Goal: Task Accomplishment & Management: Use online tool/utility

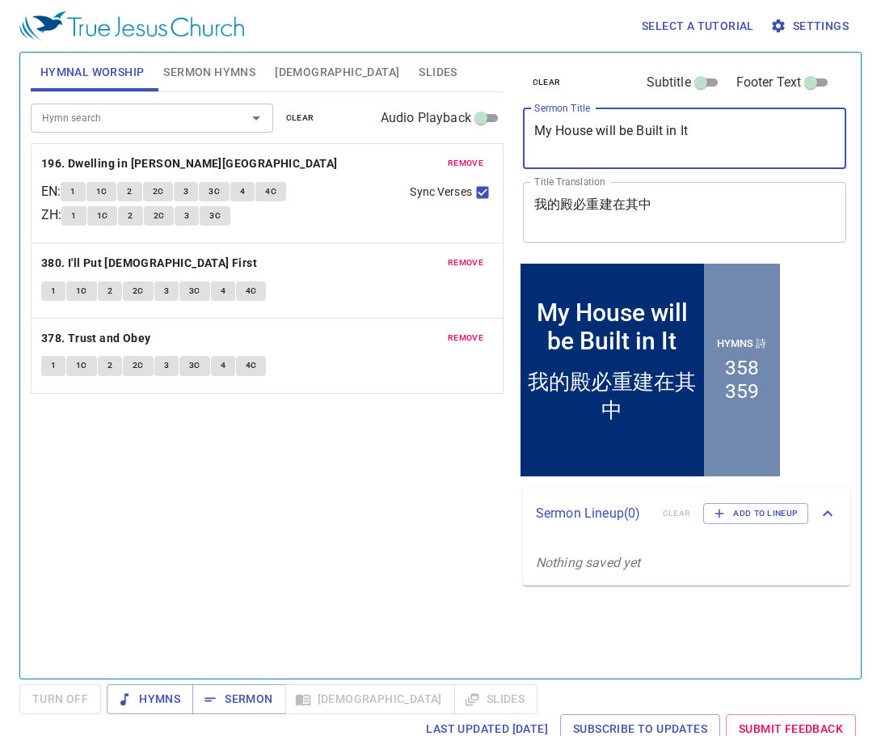
drag, startPoint x: 728, startPoint y: 149, endPoint x: 684, endPoint y: 149, distance: 43.7
click at [684, 149] on textarea "My House will be Built in It" at bounding box center [685, 138] width 302 height 31
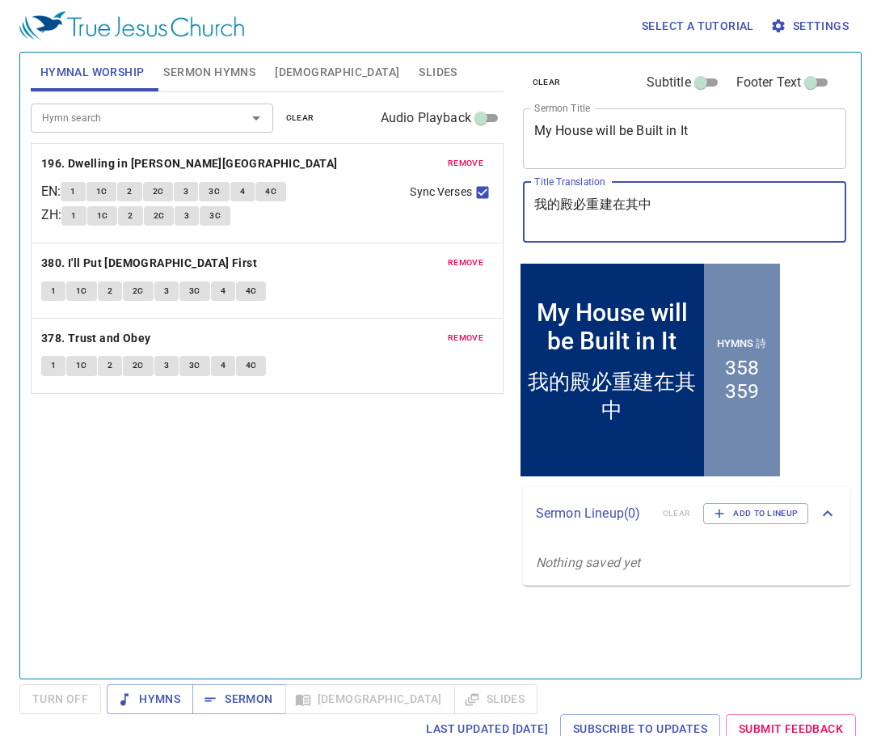
drag, startPoint x: 714, startPoint y: 203, endPoint x: 530, endPoint y: 206, distance: 183.6
click at [530, 205] on div "我的殿必重建在其中 x Title Translation" at bounding box center [685, 212] width 324 height 61
paste textarea "以色列啊, 你當預備迎見你的神（三） [Prepare to meet your God, O Israel (III)"
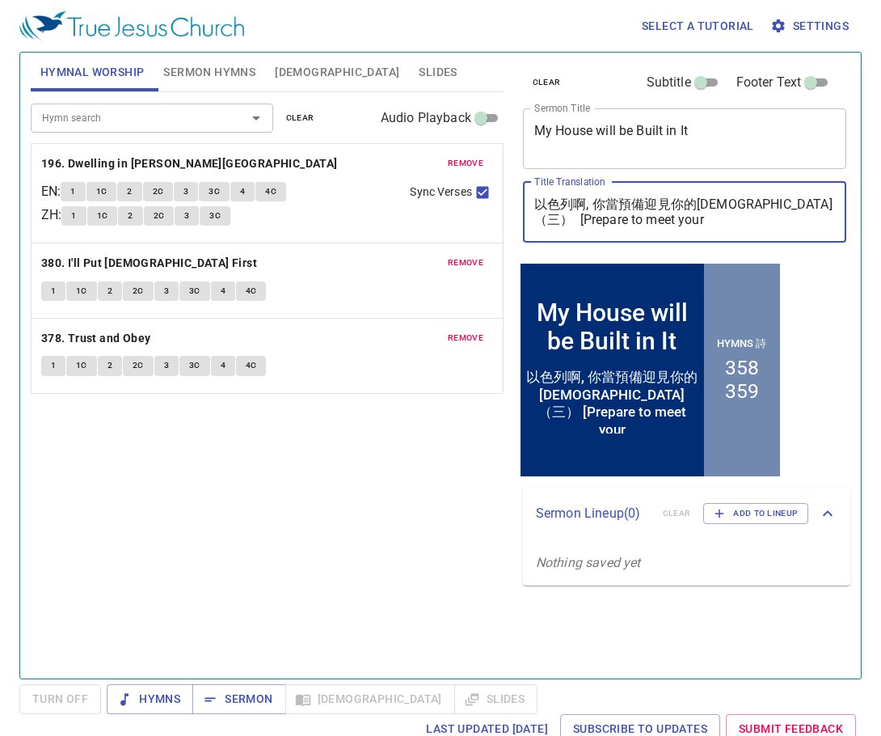
drag, startPoint x: 738, startPoint y: 226, endPoint x: 754, endPoint y: 209, distance: 24.0
click at [754, 209] on textarea "以色列啊, 你當預備迎見你的神（三） [Prepare to meet your God, O Israel (III)" at bounding box center [685, 211] width 302 height 31
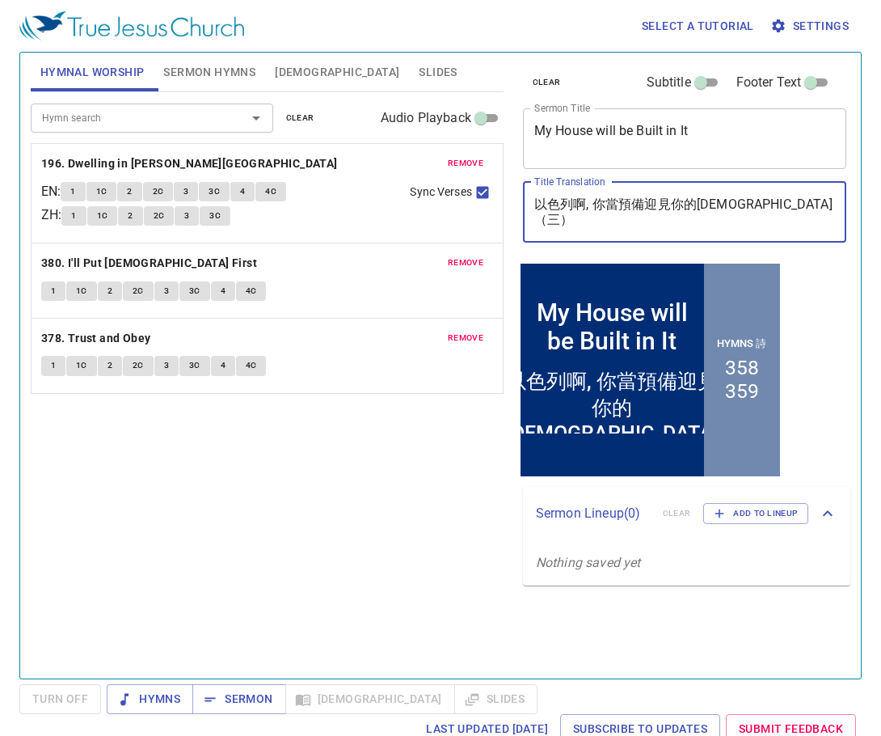
type textarea "以色列啊, 你當預備迎見你的[DEMOGRAPHIC_DATA]（三）"
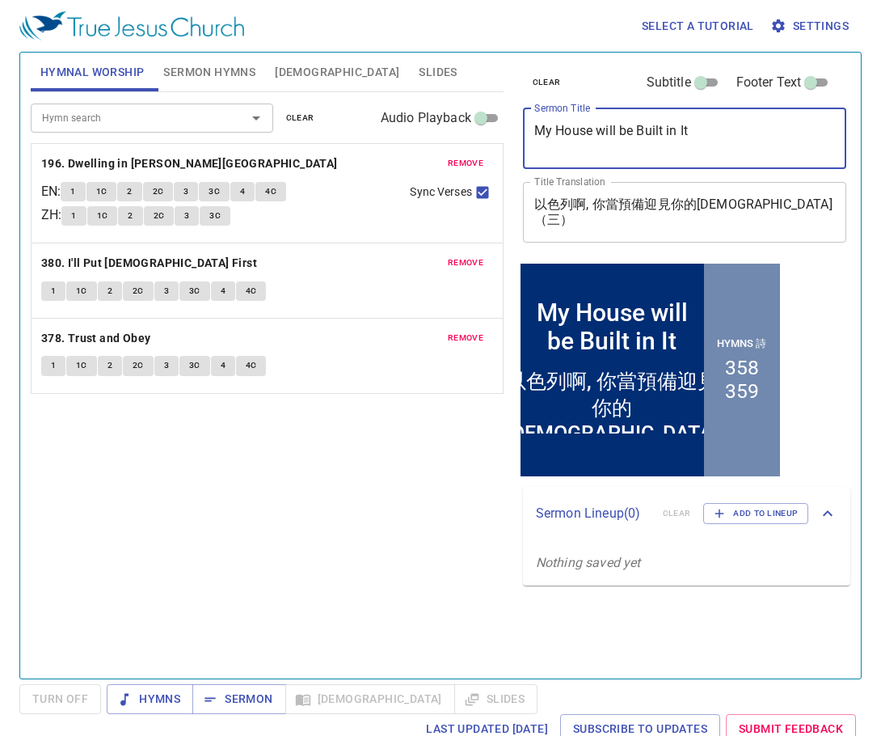
drag, startPoint x: 703, startPoint y: 135, endPoint x: 480, endPoint y: 125, distance: 223.4
click at [480, 125] on div "Hymnal Worship Sermon Hymns Bible Slides Hymn search Hymn search clear Audio Pl…" at bounding box center [440, 359] width 833 height 626
paste textarea "以色列啊, 你當預備迎見你的神（三） [Prepare to meet your God, O Israel (III)"
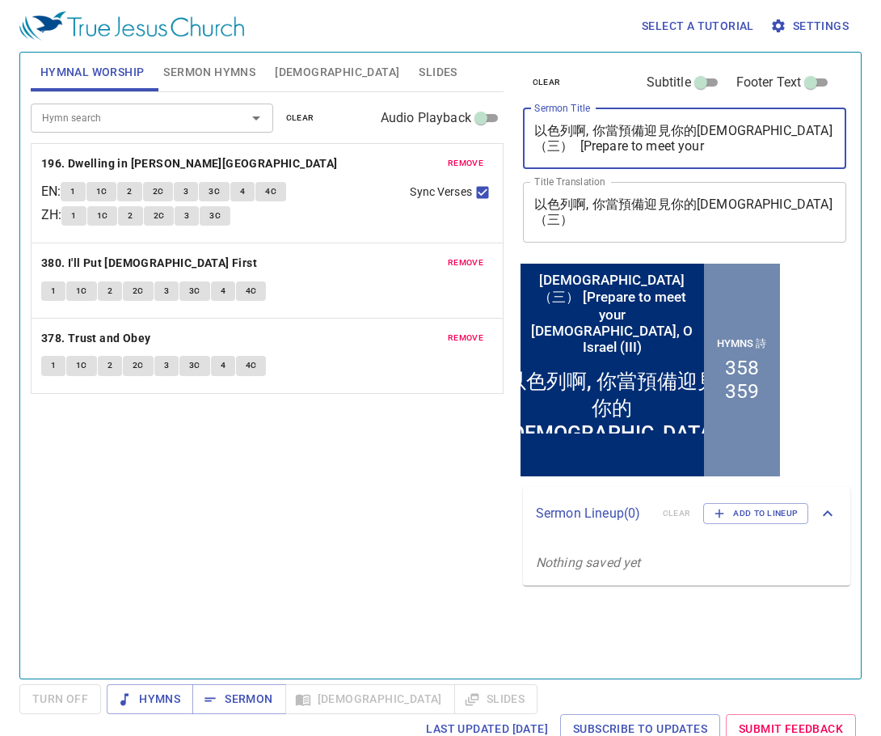
drag, startPoint x: 759, startPoint y: 125, endPoint x: 480, endPoint y: 129, distance: 279.0
click at [480, 131] on div "Hymnal Worship Sermon Hymns Bible Slides Hymn search Hymn search clear Audio Pl…" at bounding box center [440, 359] width 833 height 626
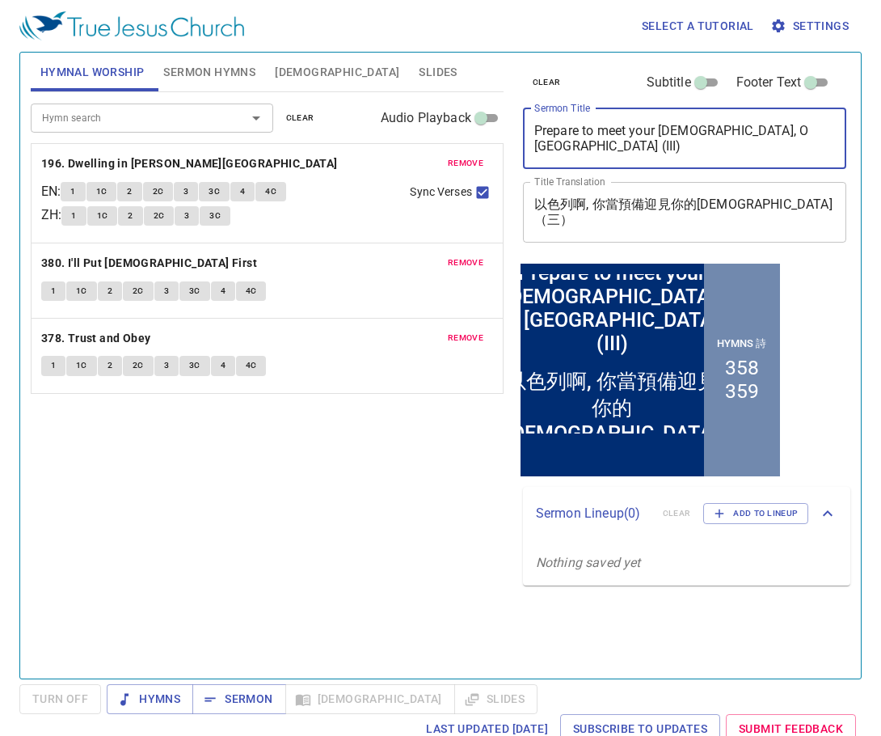
click at [610, 130] on textarea "Prepare to meet your God, O Israel (III)" at bounding box center [685, 138] width 302 height 31
click at [790, 133] on textarea "Prepare to Meet Your [DEMOGRAPHIC_DATA], O [GEOGRAPHIC_DATA] (III)" at bounding box center [685, 138] width 302 height 31
type textarea "Prepare to Meet Your [DEMOGRAPHIC_DATA], O [GEOGRAPHIC_DATA] (III)"
click at [462, 158] on span "remove" at bounding box center [466, 163] width 36 height 15
click at [462, 255] on span "remove" at bounding box center [466, 262] width 36 height 15
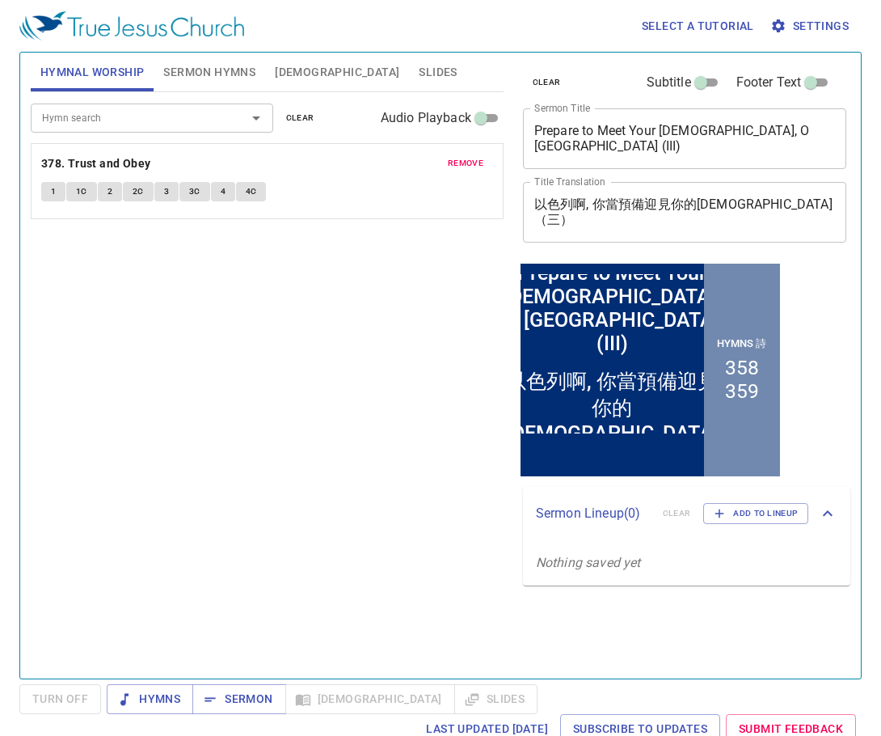
click at [462, 158] on span "remove" at bounding box center [466, 163] width 36 height 15
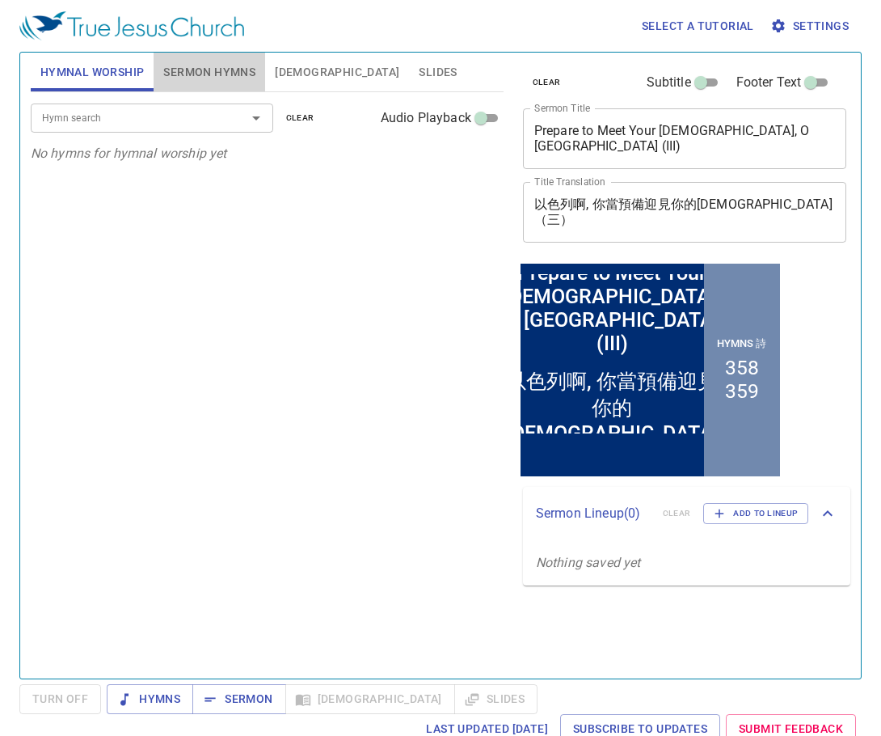
click at [194, 78] on span "Sermon Hymns" at bounding box center [209, 72] width 92 height 20
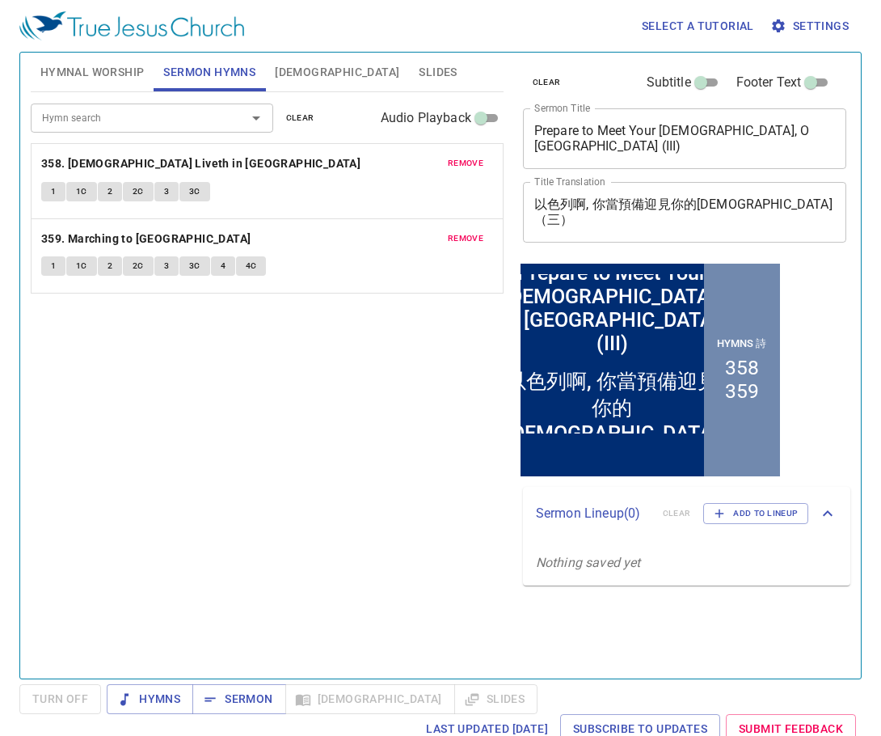
click at [462, 151] on div "remove 358. Christ Liveth in Me 1 1C 2 2C 3 3C" at bounding box center [267, 181] width 471 height 74
click at [462, 153] on div "remove 358. Christ Liveth in Me 1 1C 2 2C 3 3C" at bounding box center [267, 181] width 471 height 74
click at [467, 163] on span "remove" at bounding box center [466, 163] width 36 height 15
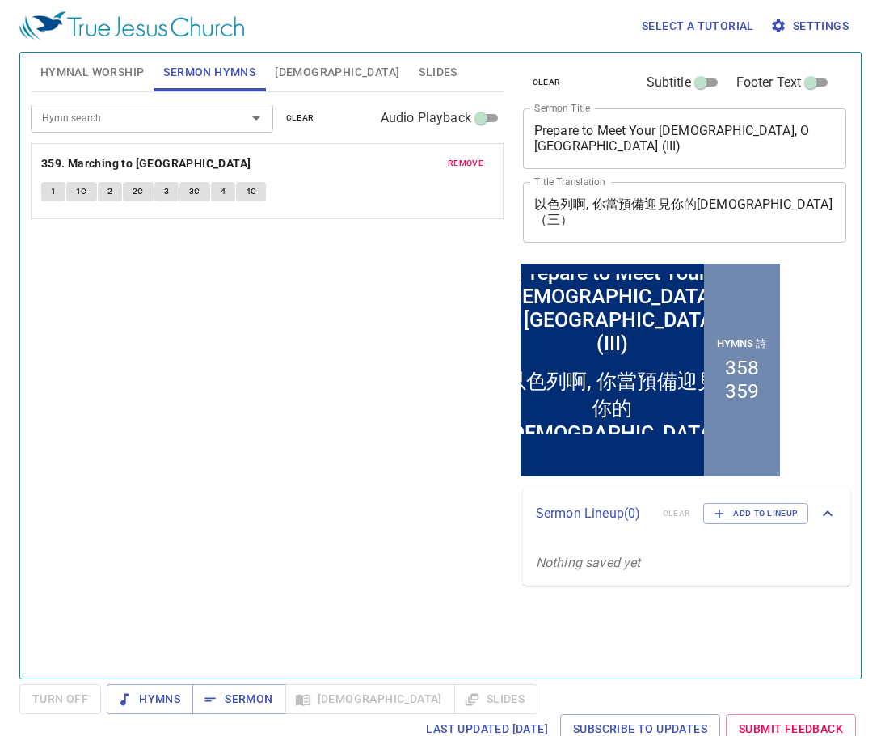
click at [467, 163] on span "remove" at bounding box center [466, 163] width 36 height 15
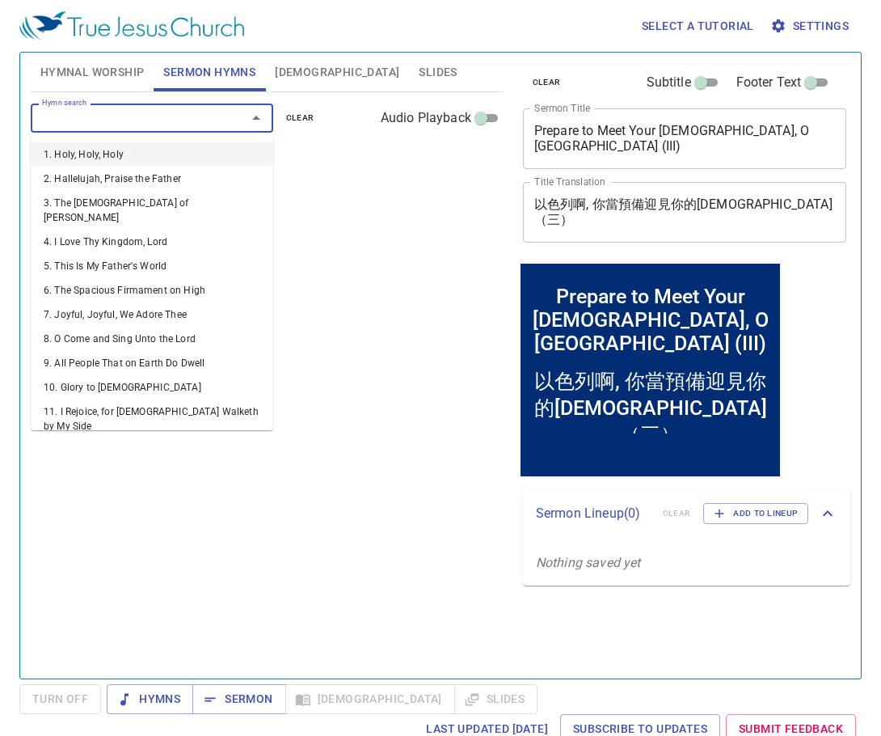
click at [195, 113] on input "Hymn search" at bounding box center [128, 117] width 185 height 19
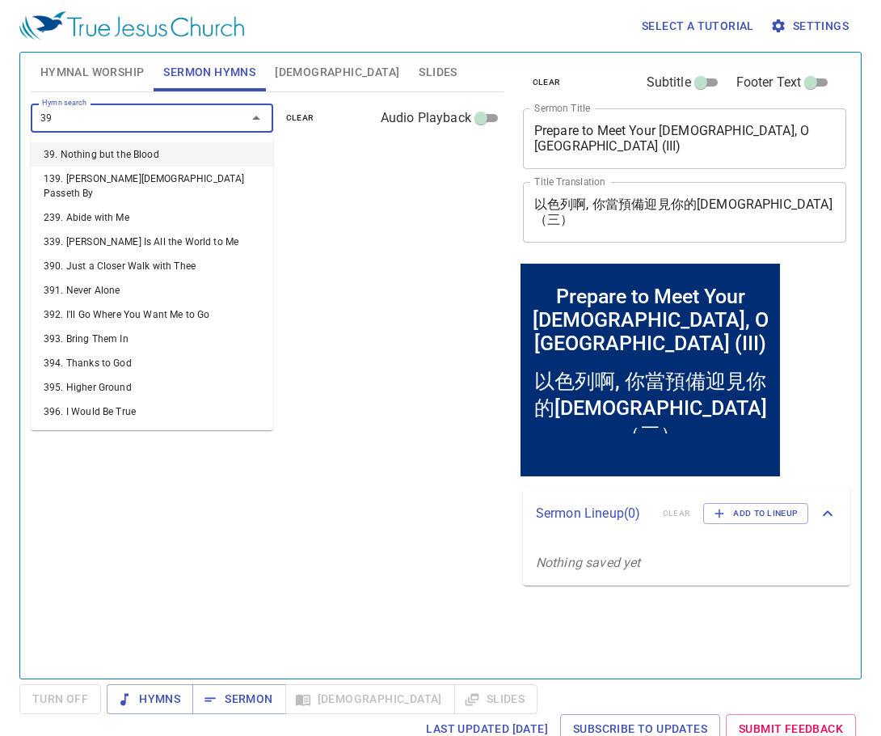
type input "396"
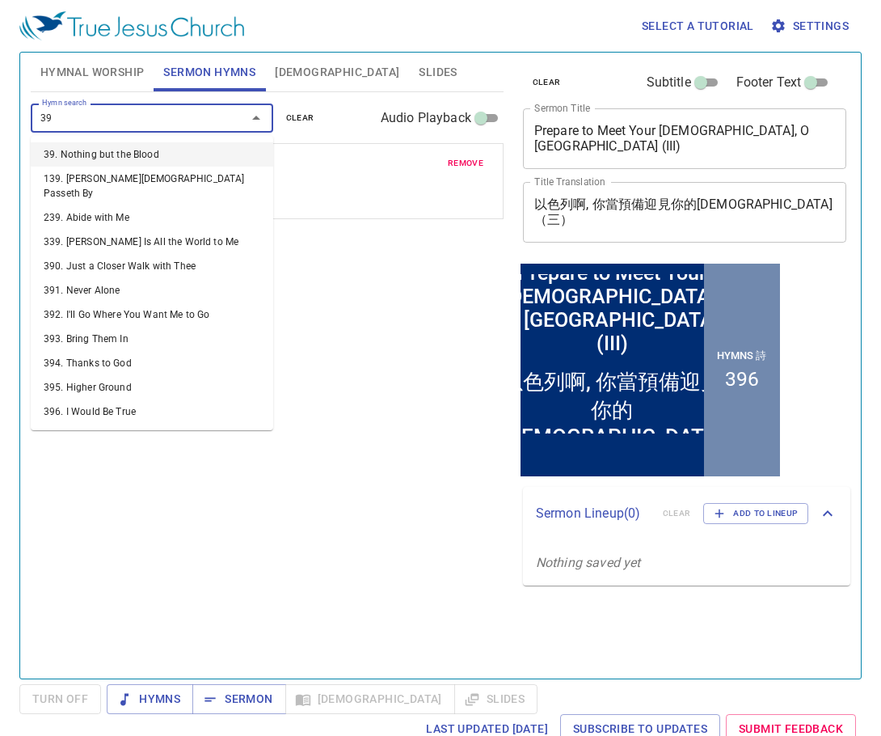
type input "398"
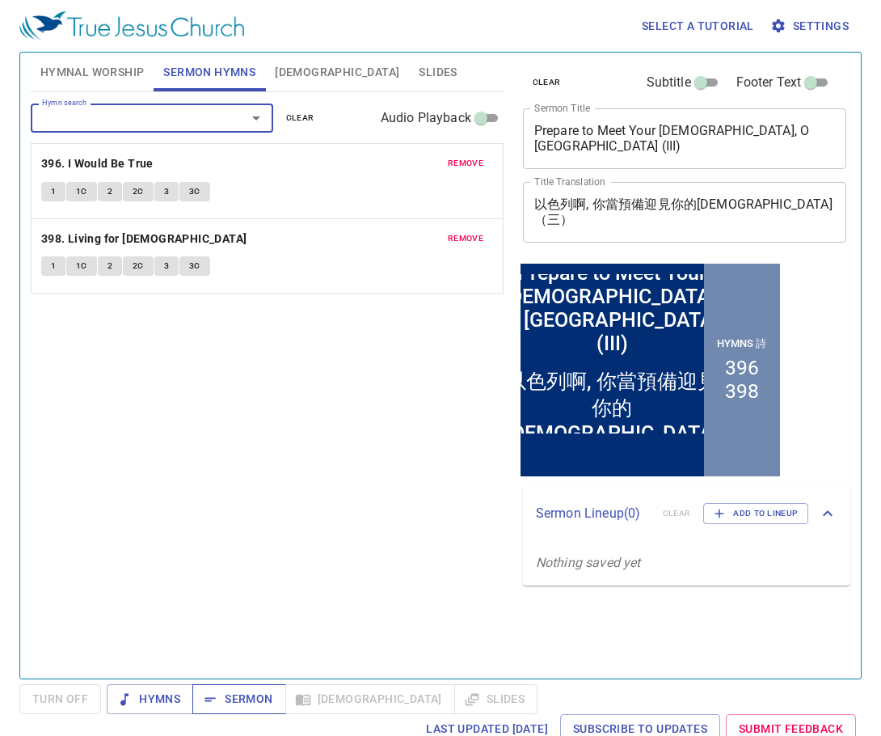
click at [227, 695] on span "Sermon" at bounding box center [238, 699] width 67 height 20
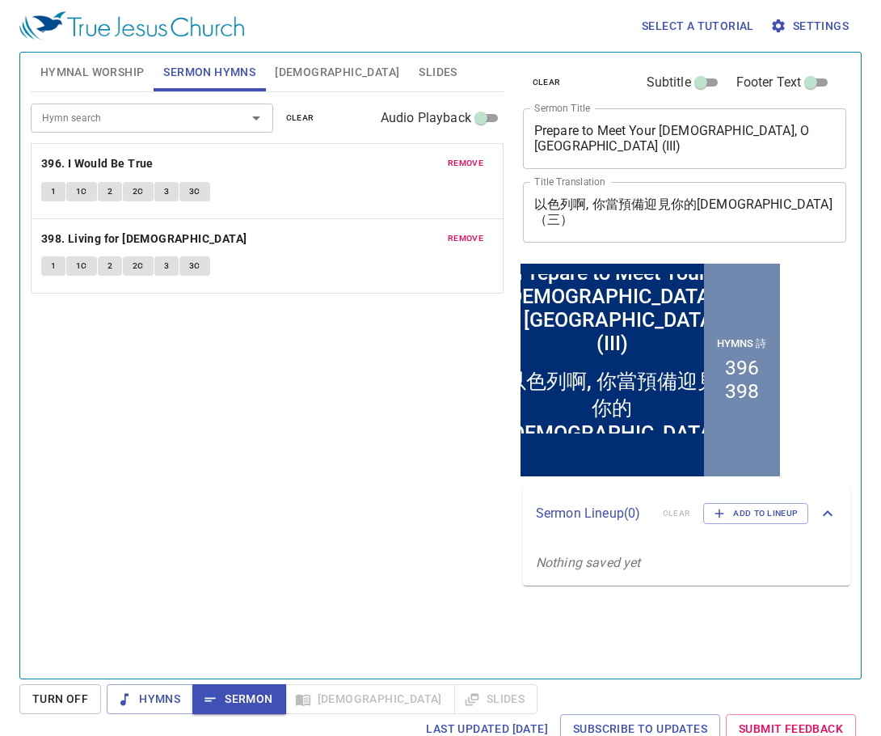
click at [307, 379] on div "Hymn search Hymn search clear Audio Playback remove 396. I Would Be True 1 1C 2…" at bounding box center [267, 378] width 473 height 572
click at [811, 139] on textarea "Prepare to Meet Your [DEMOGRAPHIC_DATA], O [GEOGRAPHIC_DATA] (III)" at bounding box center [685, 138] width 302 height 31
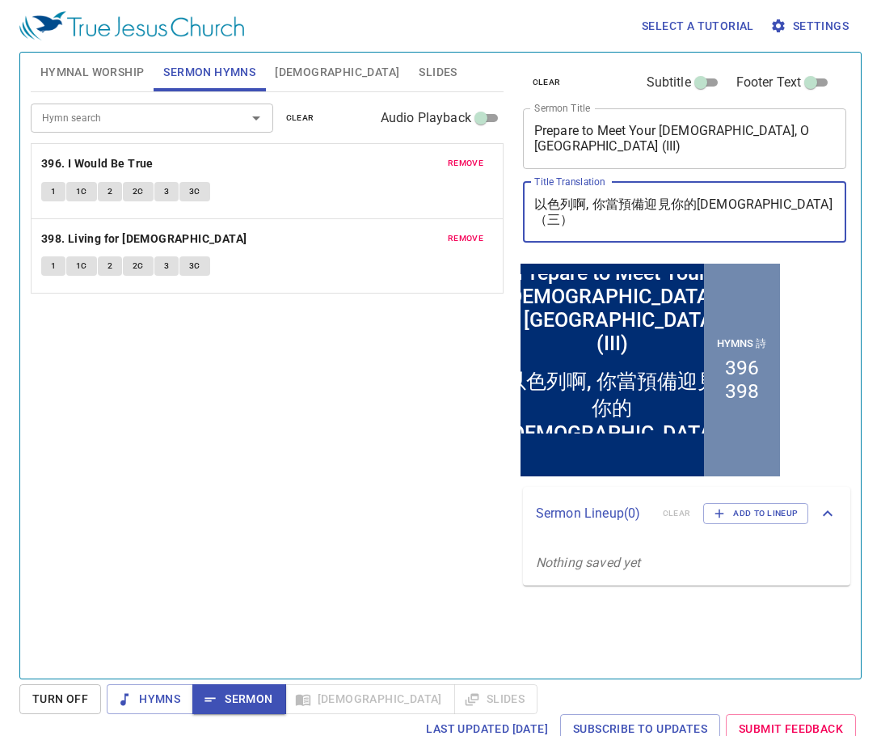
click at [770, 210] on textarea "以色列啊, 你當預備迎見你的[DEMOGRAPHIC_DATA]（三）" at bounding box center [685, 211] width 302 height 31
click at [411, 357] on div "Hymn search Hymn search clear Audio Playback remove 396. I Would Be True 1 1C 2…" at bounding box center [267, 378] width 473 height 572
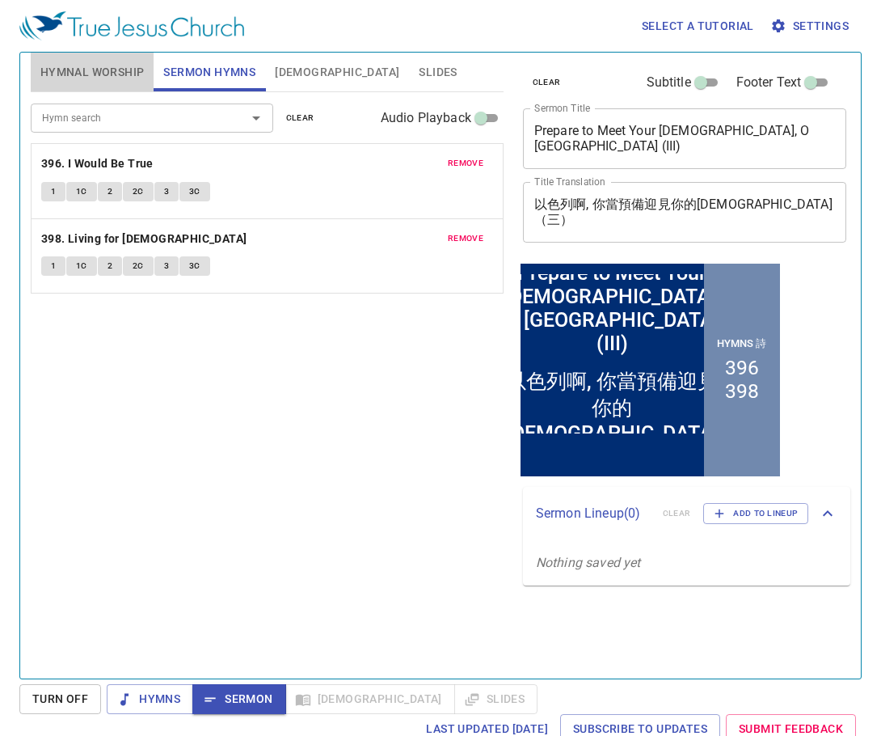
click at [103, 65] on span "Hymnal Worship" at bounding box center [92, 72] width 104 height 20
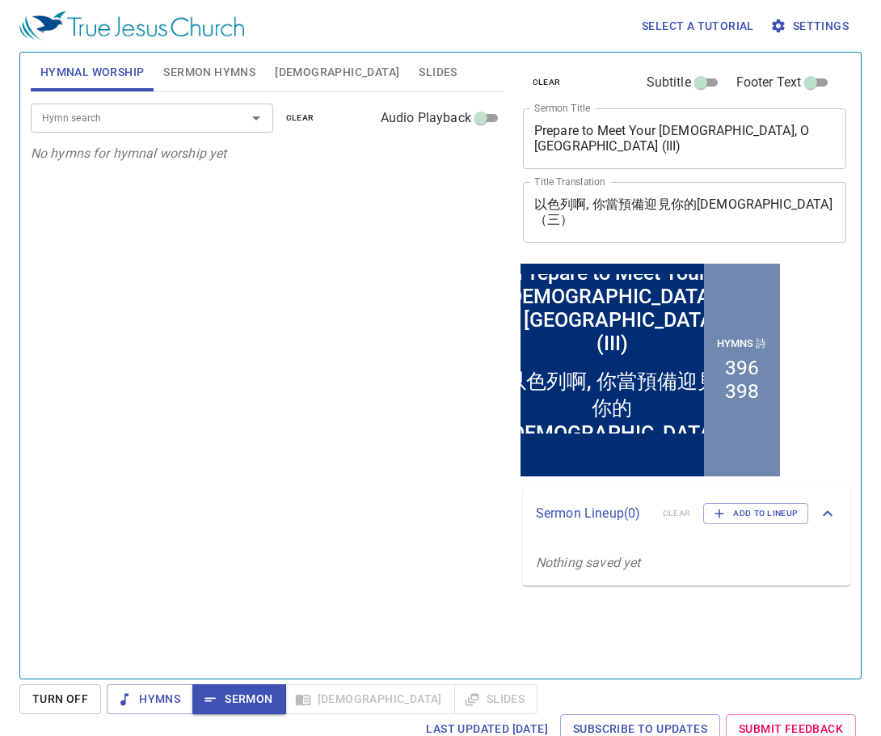
click at [389, 306] on div "Hymn search Hymn search clear Audio Playback No hymns for hymnal worship yet" at bounding box center [267, 378] width 473 height 572
click at [130, 703] on icon "button" at bounding box center [124, 699] width 16 height 16
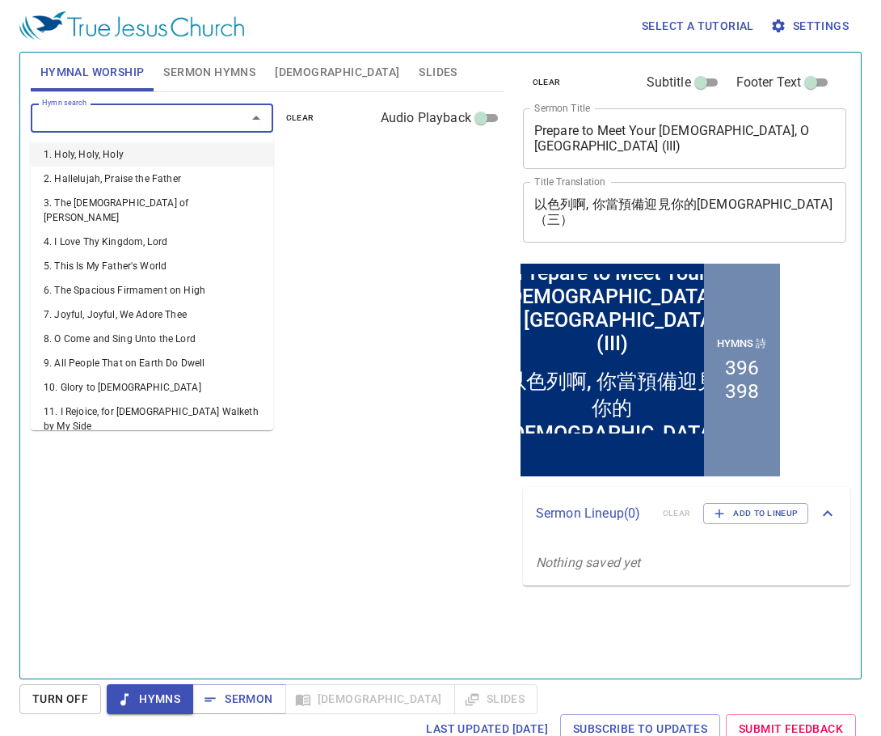
drag, startPoint x: 129, startPoint y: 110, endPoint x: 170, endPoint y: 128, distance: 44.9
click at [129, 111] on input "Hymn search" at bounding box center [128, 117] width 185 height 19
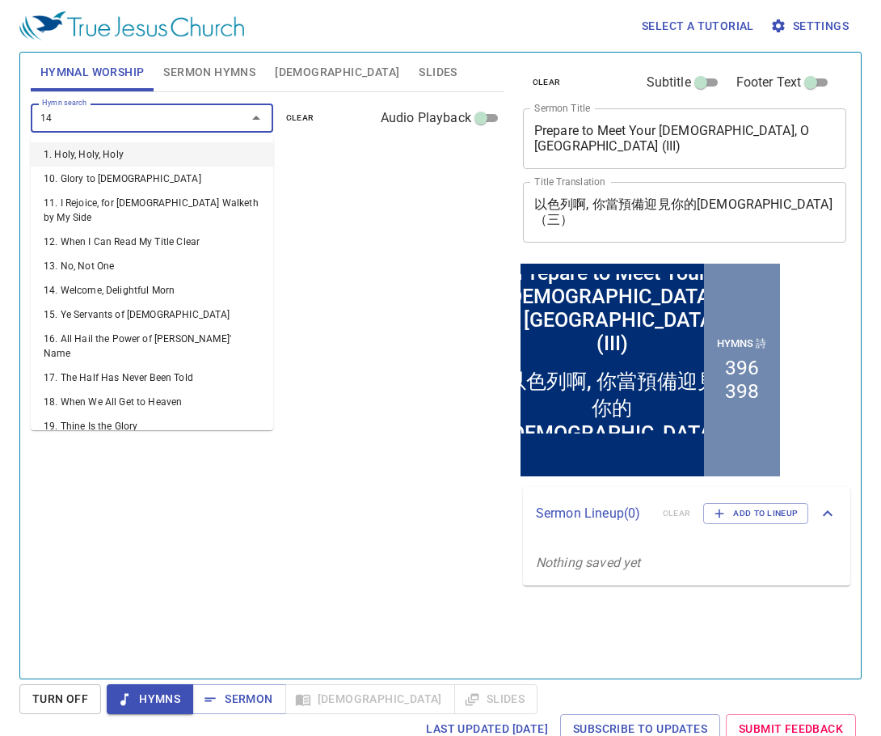
type input "145"
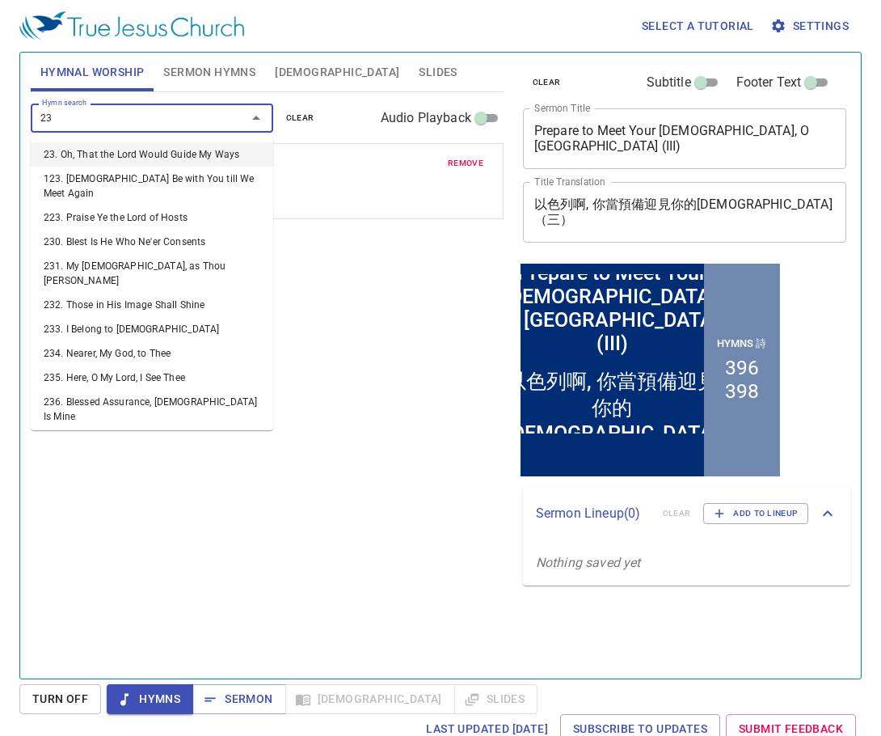
type input "236"
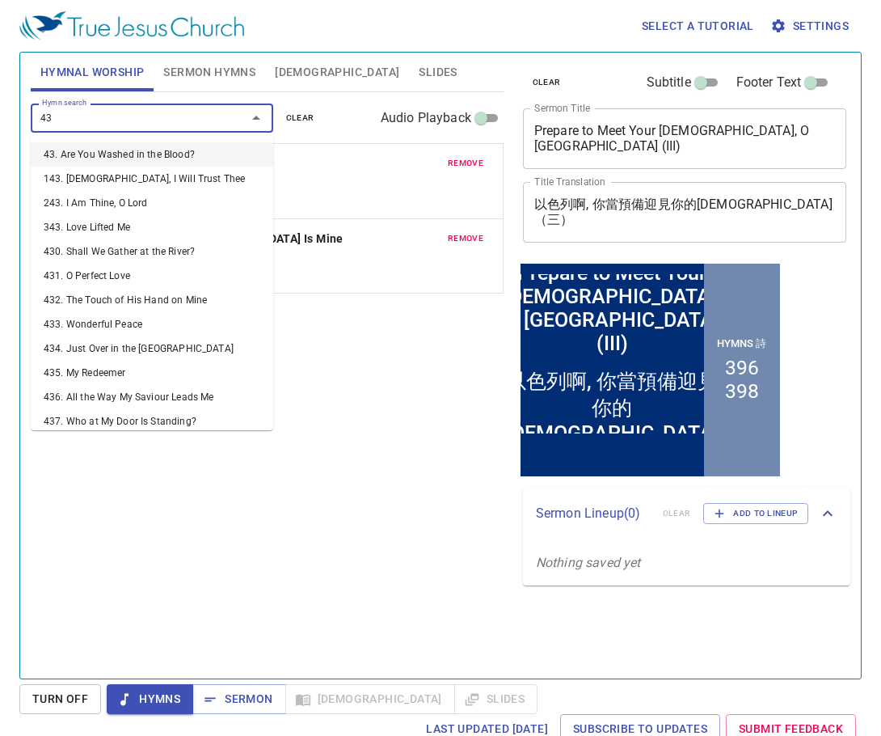
type input "437"
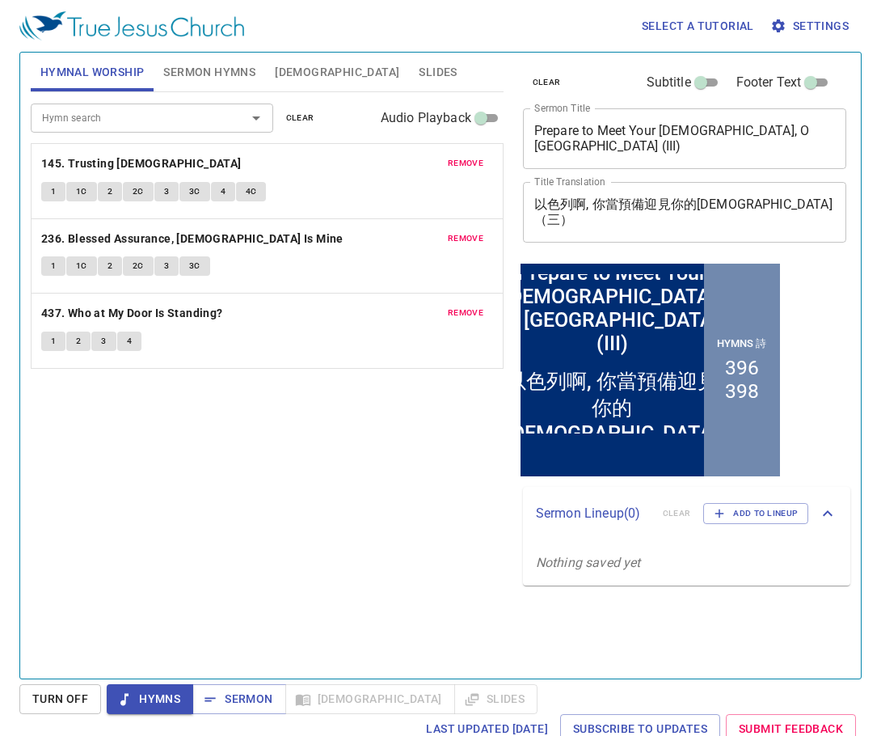
click at [478, 496] on div "Hymn search Hymn search clear Audio Playback remove 145. Trusting Jesus 1 1C 2 …" at bounding box center [267, 378] width 473 height 572
click at [416, 481] on div "Hymn search Hymn search clear Audio Playback remove 145. Trusting Jesus 1 1C 2 …" at bounding box center [267, 378] width 473 height 572
click at [112, 165] on b "145. Trusting [DEMOGRAPHIC_DATA]" at bounding box center [141, 164] width 201 height 20
click at [55, 190] on span "1" at bounding box center [53, 191] width 5 height 15
click at [74, 187] on button "1C" at bounding box center [81, 191] width 31 height 19
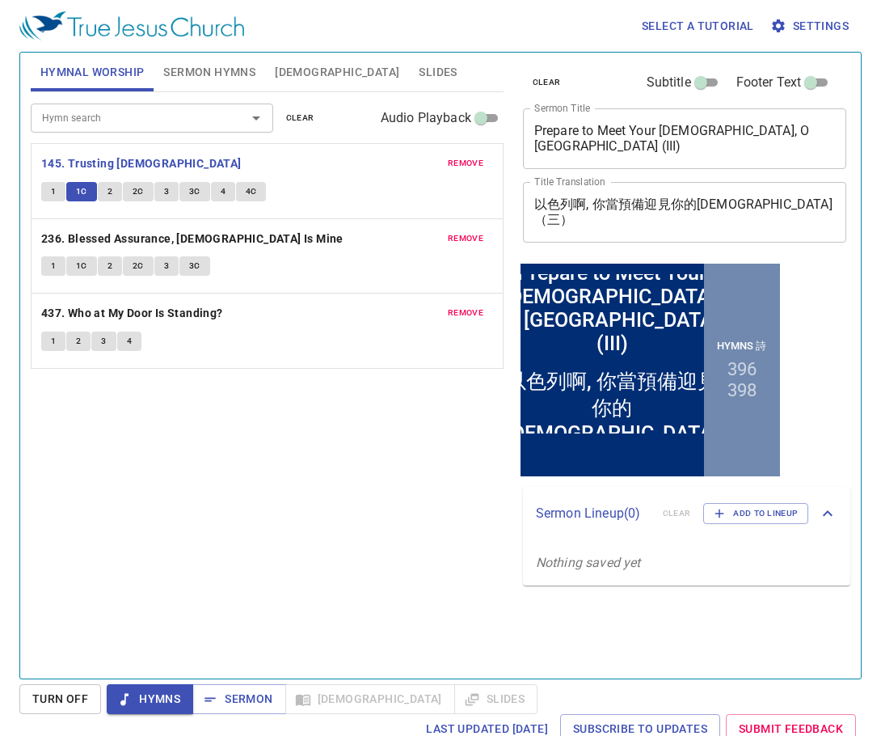
click at [112, 192] on span "2" at bounding box center [110, 191] width 5 height 15
click at [140, 194] on span "2C" at bounding box center [138, 191] width 11 height 15
click at [164, 196] on span "3" at bounding box center [166, 191] width 5 height 15
click at [191, 189] on span "3C" at bounding box center [194, 191] width 11 height 15
click at [226, 192] on button "4" at bounding box center [223, 191] width 24 height 19
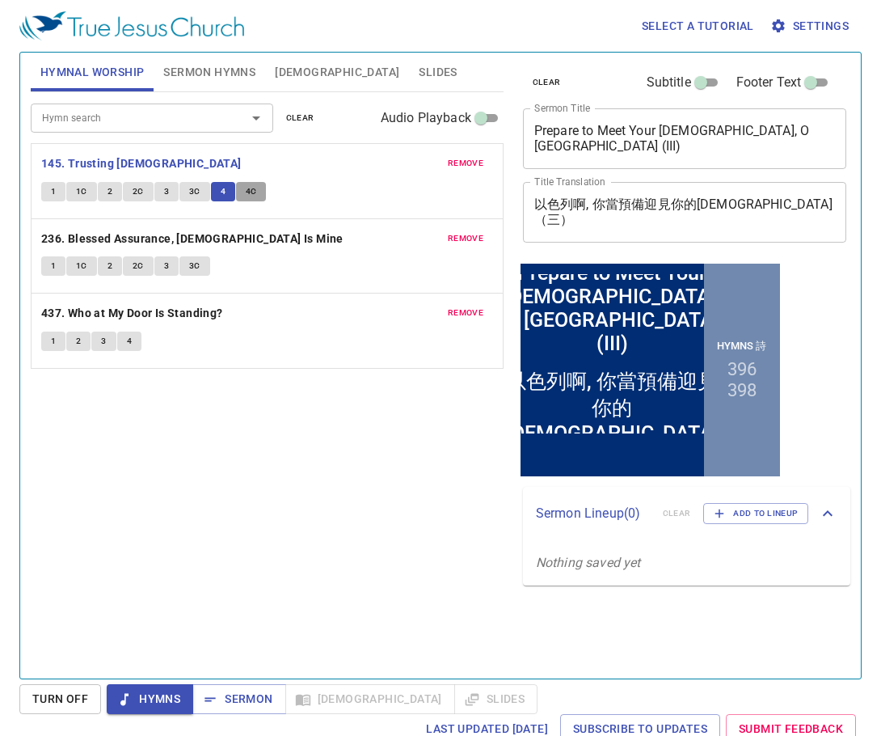
click at [250, 192] on span "4C" at bounding box center [251, 191] width 11 height 15
click at [116, 233] on b "236. Blessed Assurance, [DEMOGRAPHIC_DATA] Is Mine" at bounding box center [192, 239] width 302 height 20
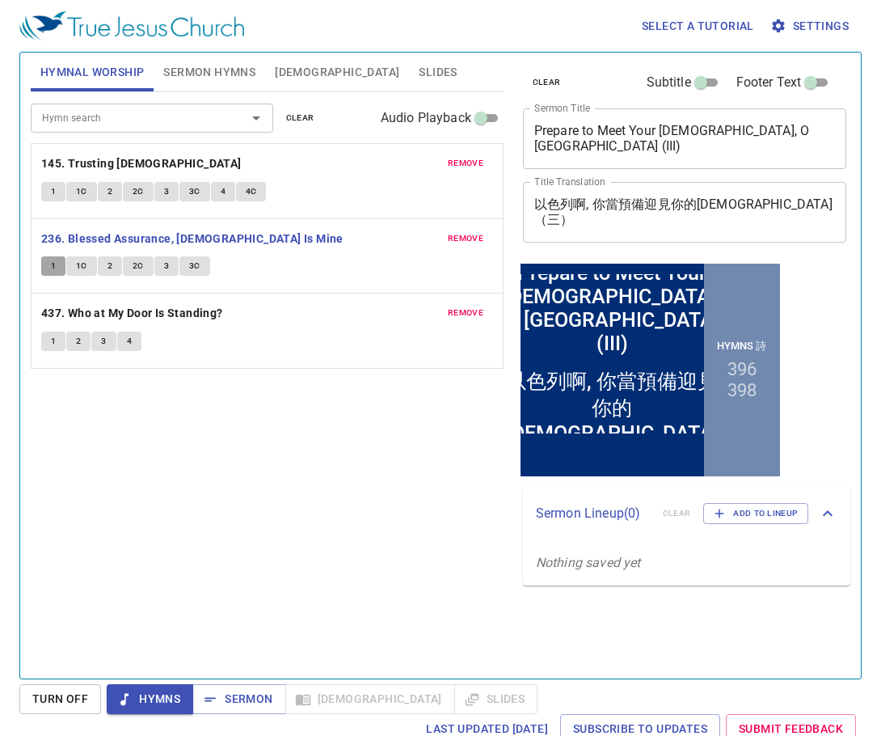
click at [44, 267] on button "1" at bounding box center [53, 265] width 24 height 19
click at [81, 263] on span "1C" at bounding box center [81, 266] width 11 height 15
click at [110, 264] on span "2" at bounding box center [110, 266] width 5 height 15
click at [133, 265] on span "2C" at bounding box center [138, 266] width 11 height 15
click at [166, 259] on span "3" at bounding box center [166, 266] width 5 height 15
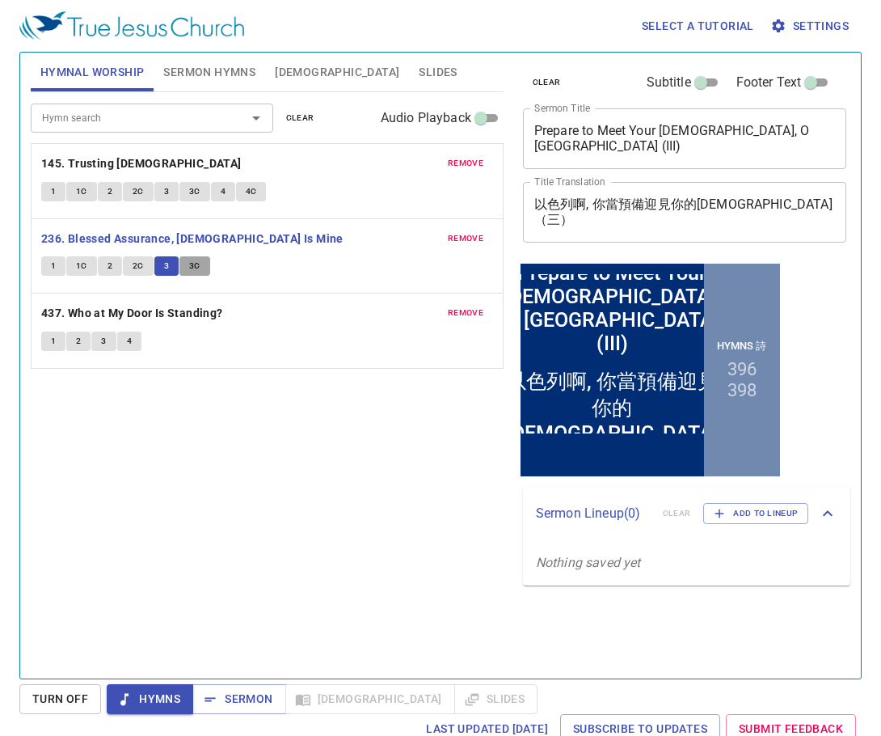
click at [194, 258] on button "3C" at bounding box center [194, 265] width 31 height 19
click at [120, 314] on b "437. Who at My Door Is Standing?" at bounding box center [132, 313] width 182 height 20
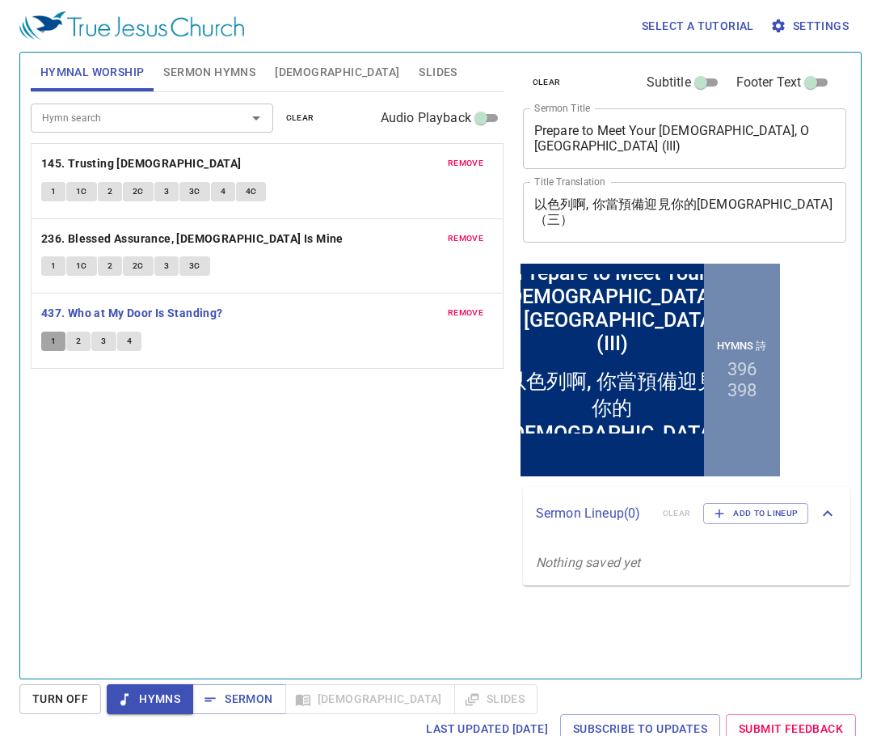
click at [51, 336] on span "1" at bounding box center [53, 341] width 5 height 15
click at [81, 341] on span "2" at bounding box center [78, 341] width 5 height 15
click at [102, 339] on span "3" at bounding box center [103, 341] width 5 height 15
click at [128, 342] on span "4" at bounding box center [129, 341] width 5 height 15
click at [260, 695] on span "Sermon" at bounding box center [238, 699] width 67 height 20
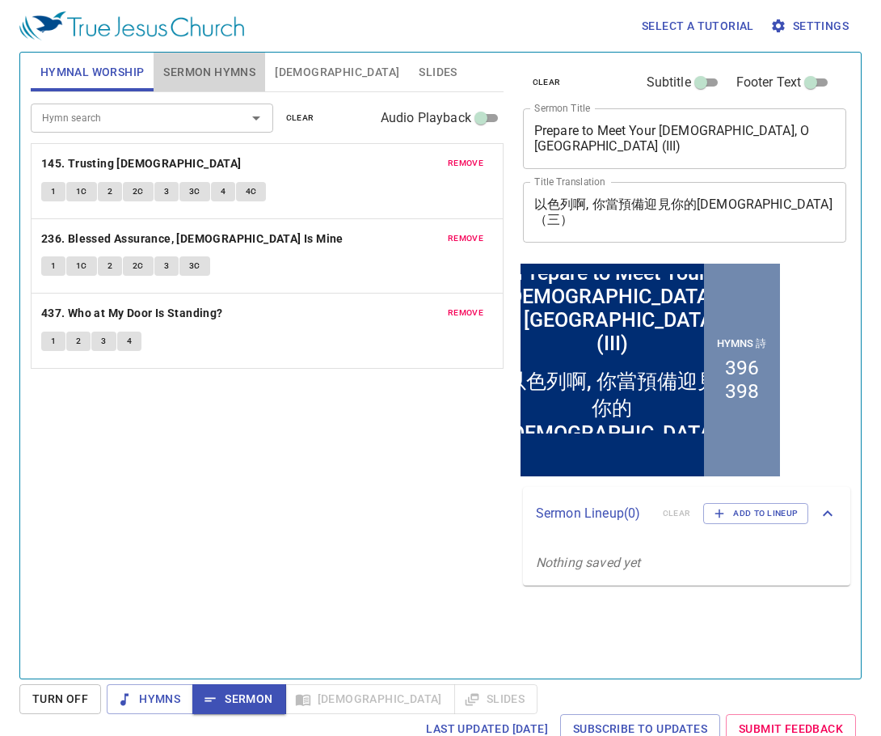
click at [217, 76] on span "Sermon Hymns" at bounding box center [209, 72] width 92 height 20
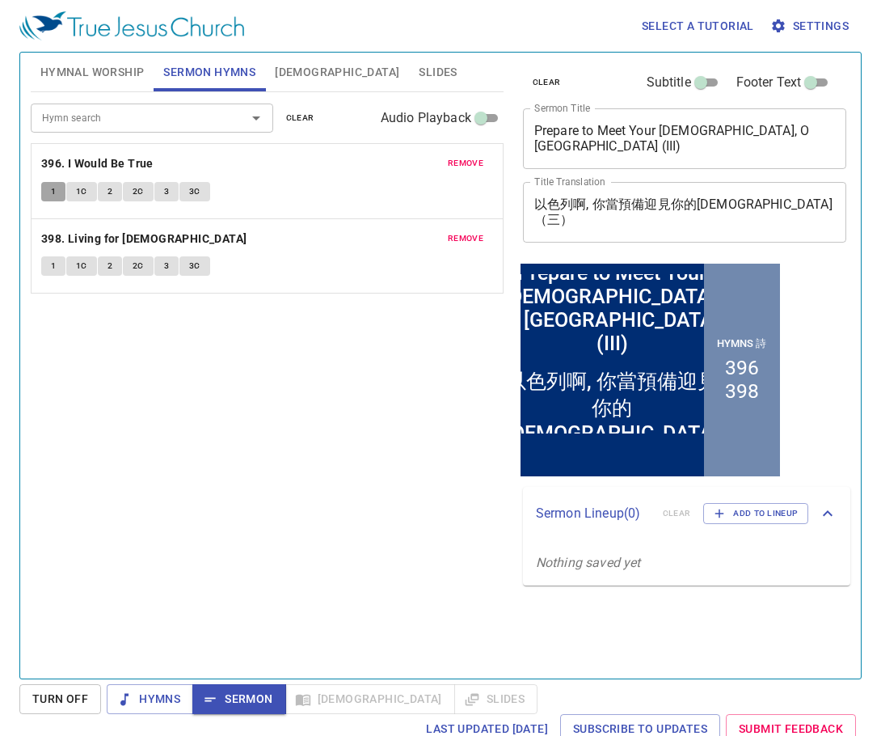
click at [53, 187] on span "1" at bounding box center [53, 191] width 5 height 15
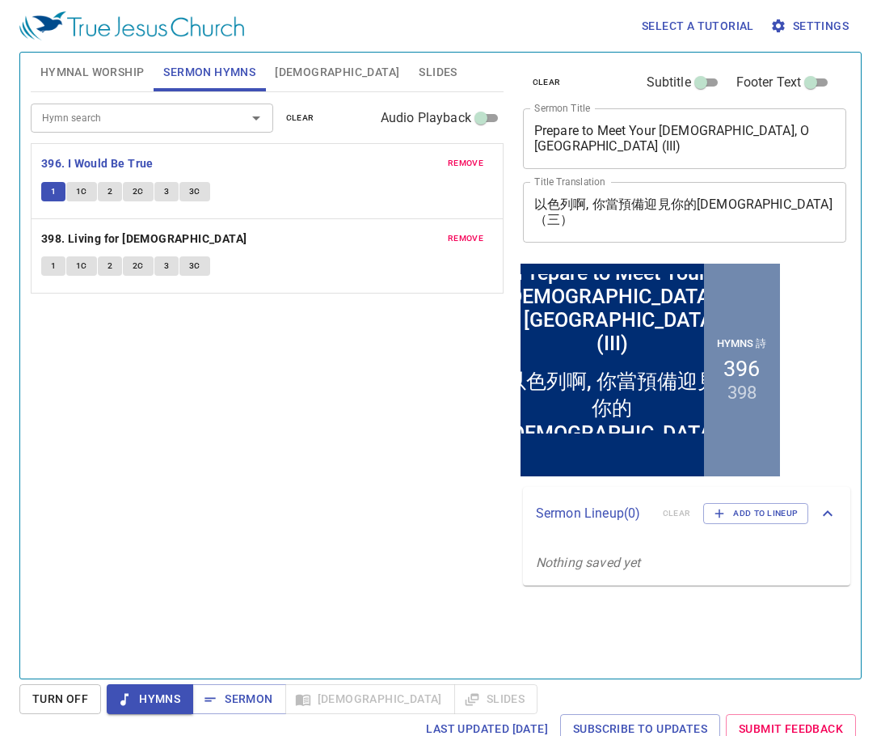
click at [86, 196] on span "1C" at bounding box center [81, 191] width 11 height 15
click at [106, 192] on button "2" at bounding box center [110, 191] width 24 height 19
click at [137, 195] on span "2C" at bounding box center [138, 191] width 11 height 15
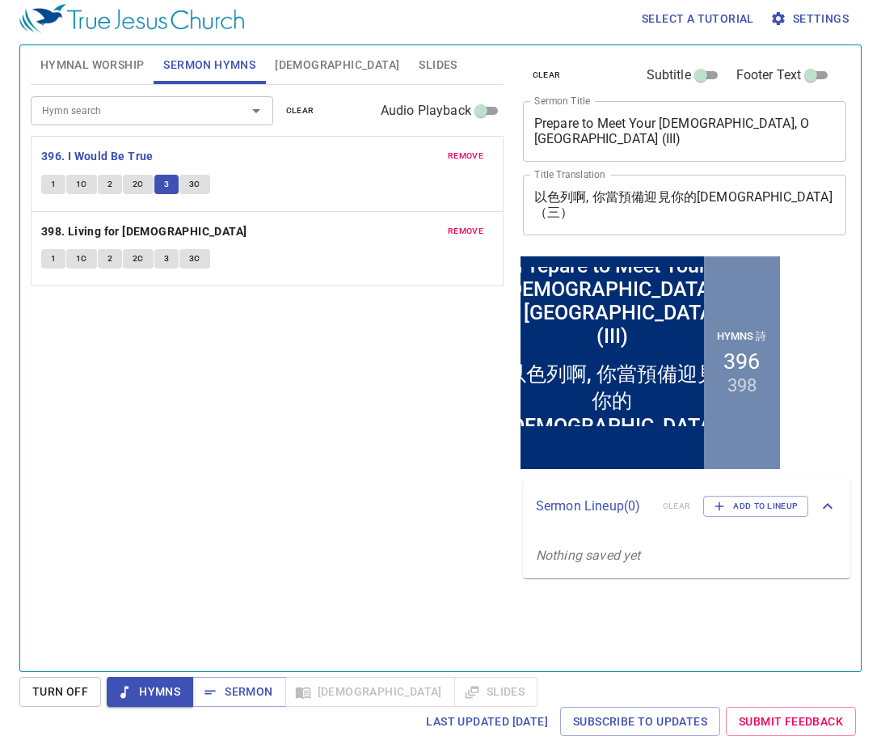
scroll to position [7, 0]
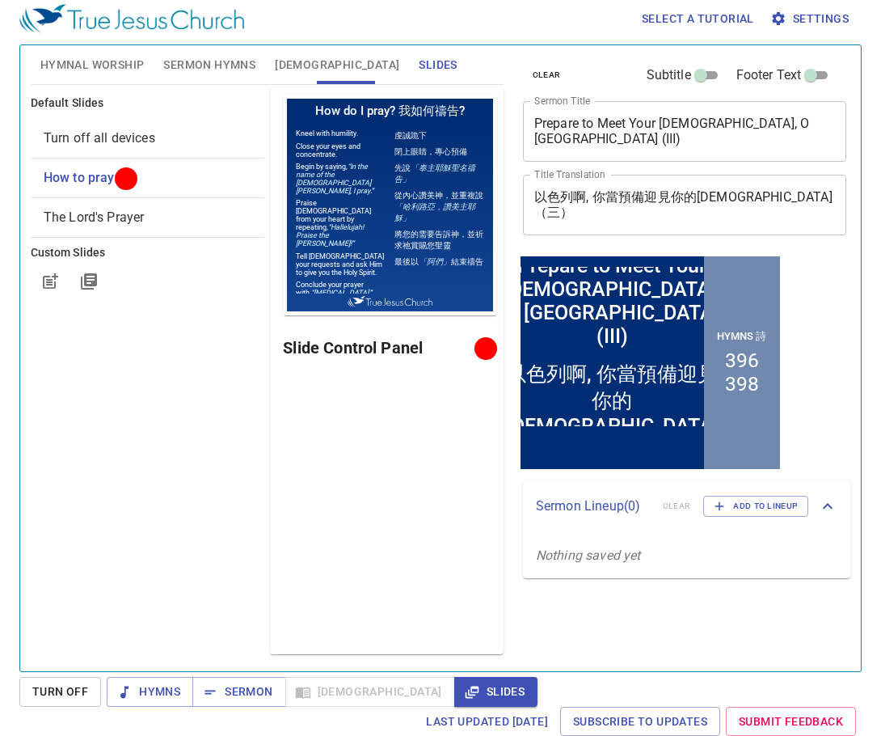
scroll to position [7, 0]
click at [237, 690] on span "Sermon" at bounding box center [238, 692] width 67 height 20
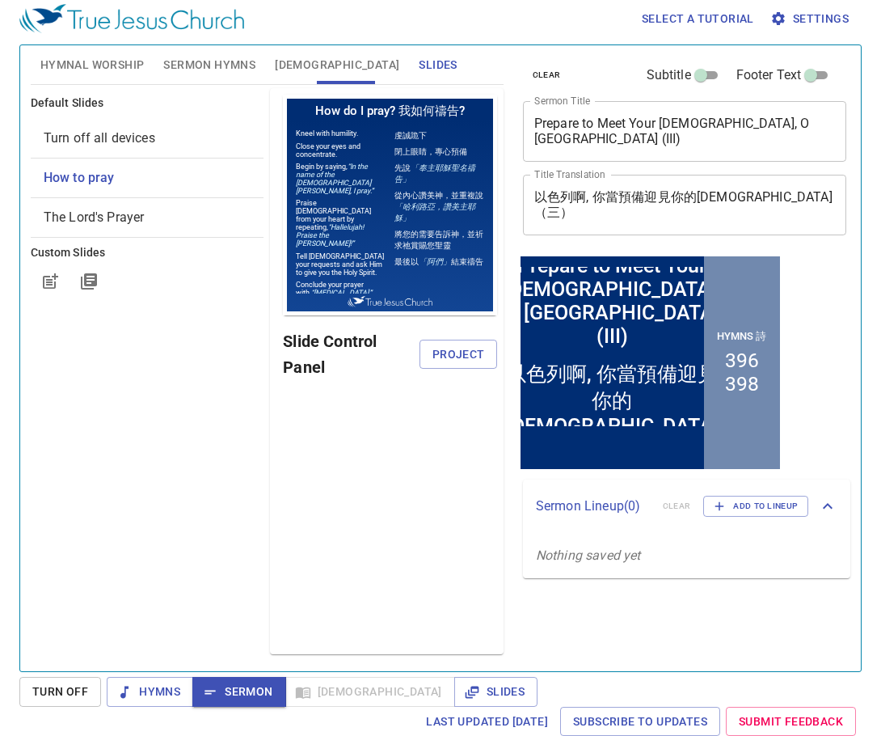
click at [291, 63] on span "[DEMOGRAPHIC_DATA]" at bounding box center [337, 65] width 125 height 20
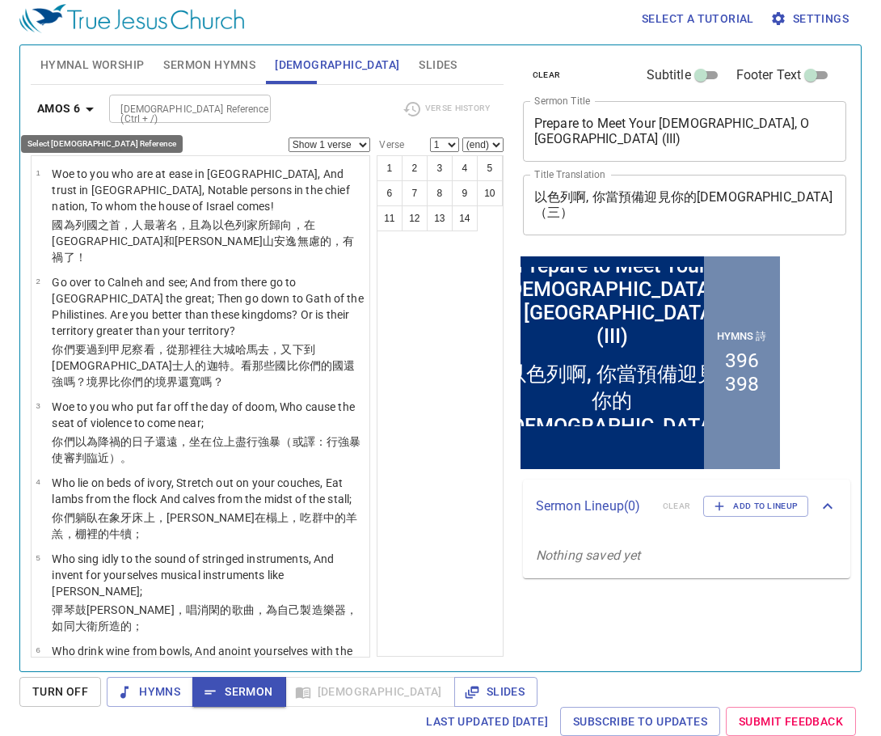
click at [92, 105] on icon "button" at bounding box center [89, 108] width 19 height 19
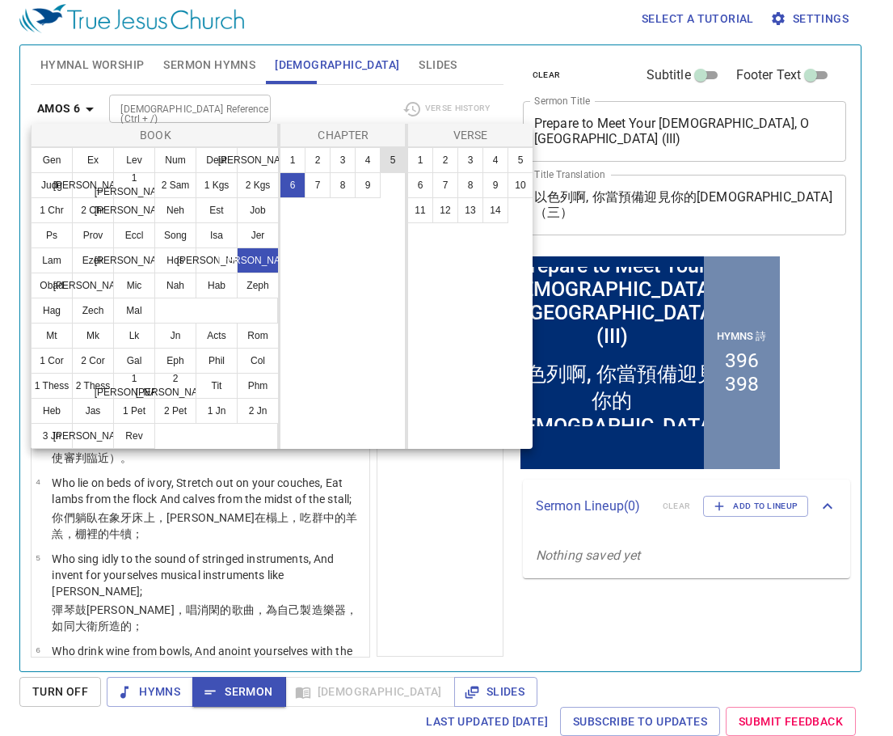
click at [399, 162] on button "5" at bounding box center [393, 160] width 26 height 26
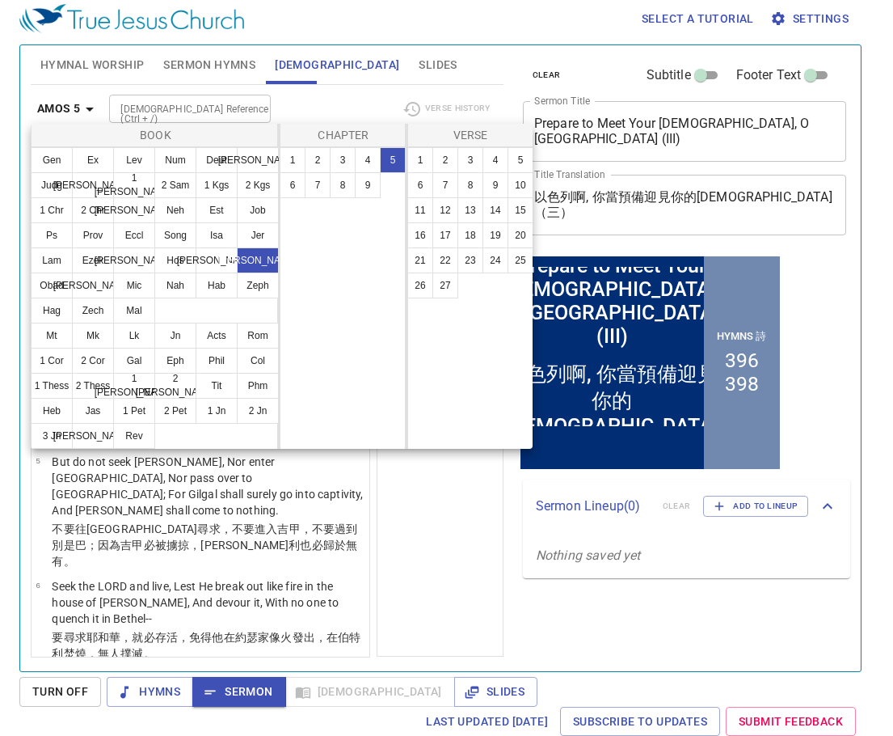
click at [416, 515] on div at bounding box center [446, 368] width 893 height 736
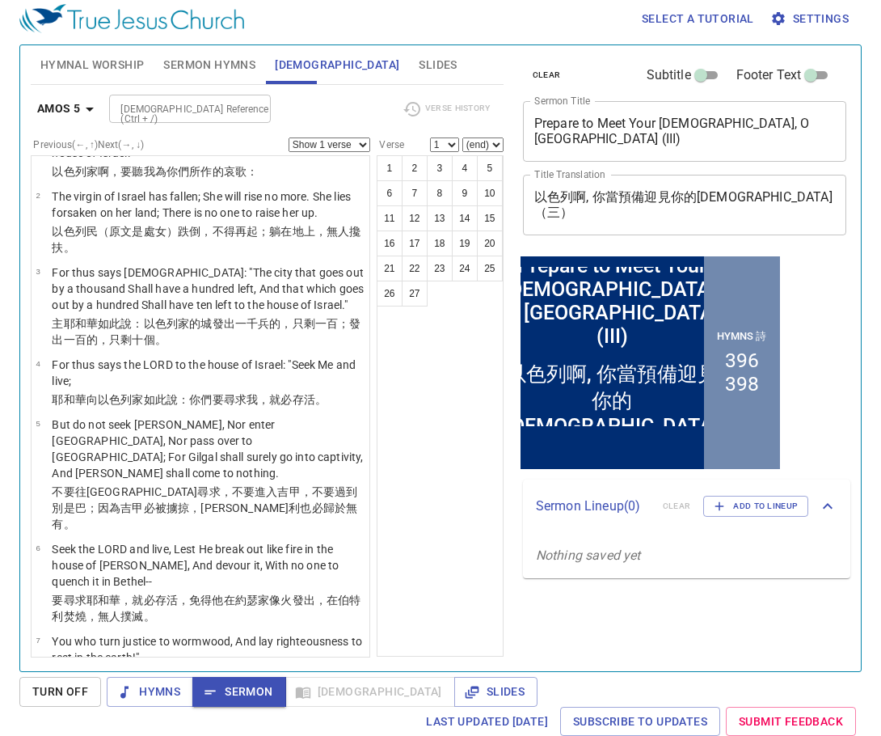
scroll to position [0, 0]
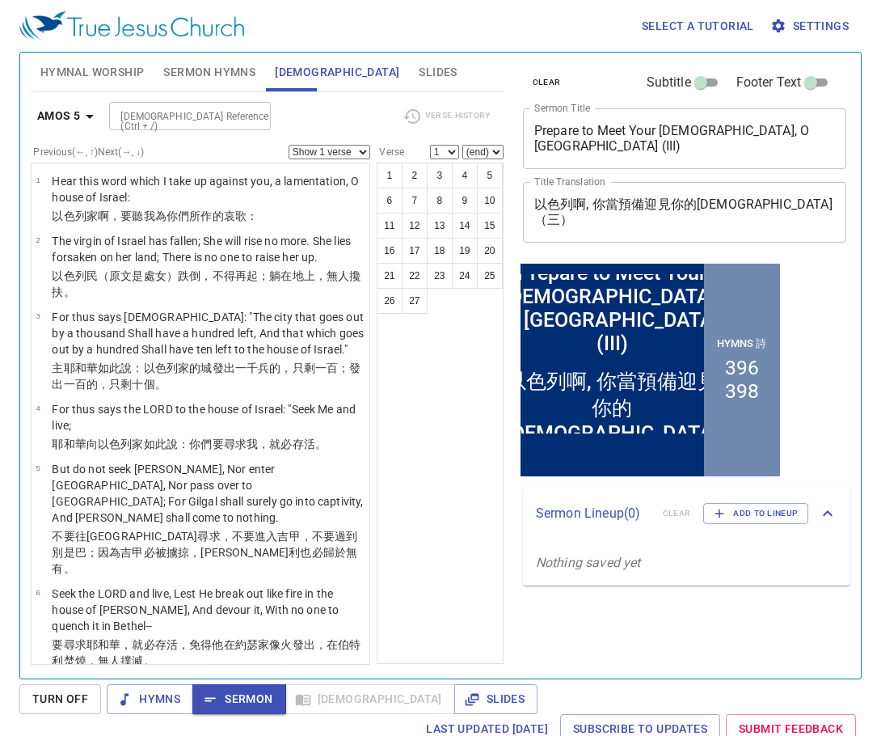
scroll to position [7, 0]
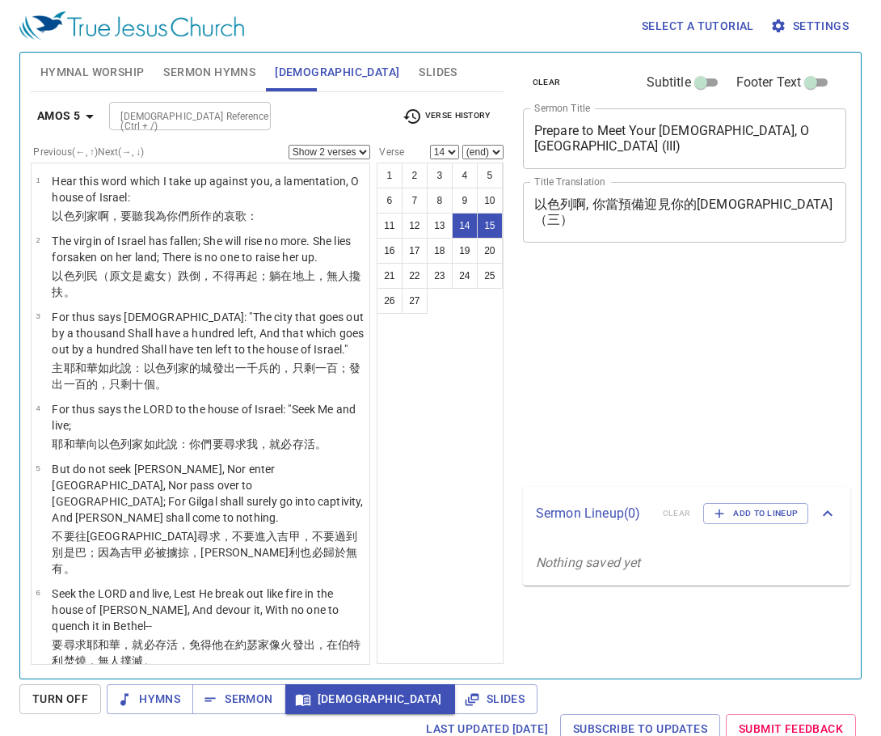
select select "2"
select select "14"
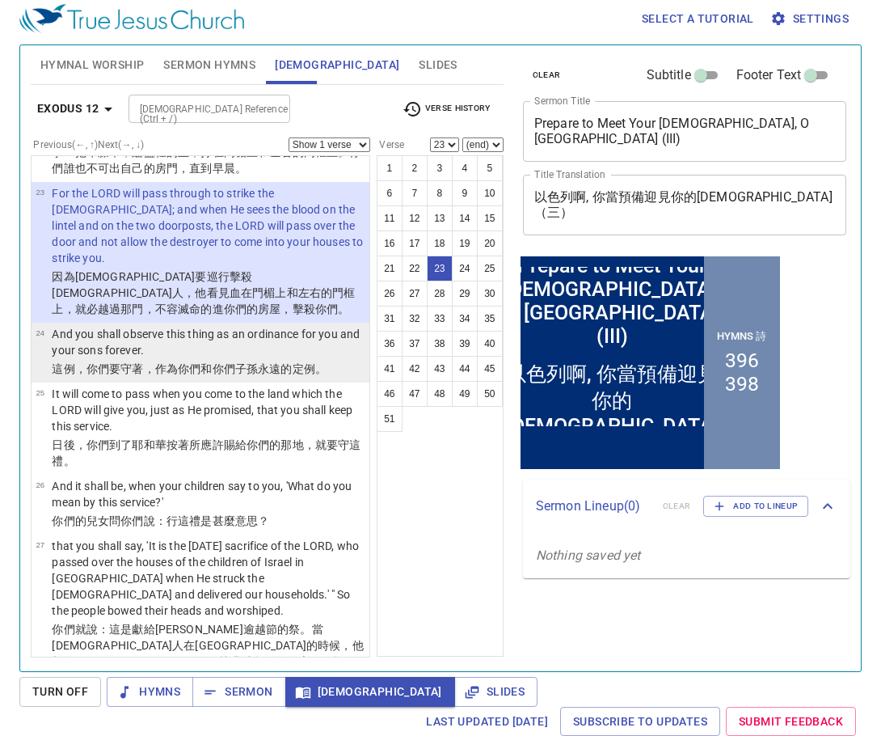
scroll to position [1912, 0]
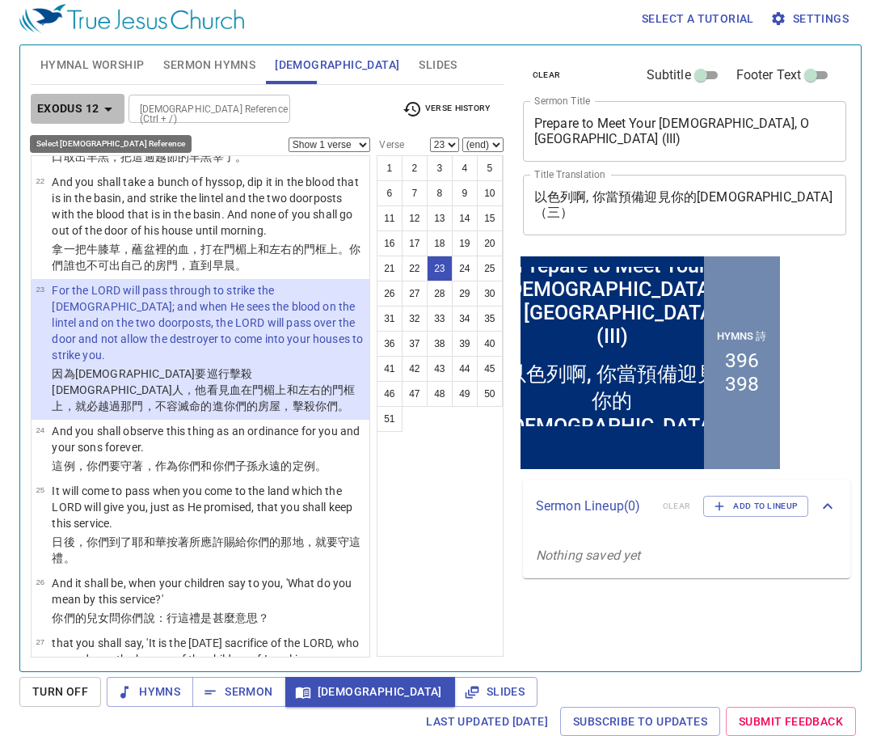
click at [103, 106] on icon "button" at bounding box center [108, 108] width 19 height 19
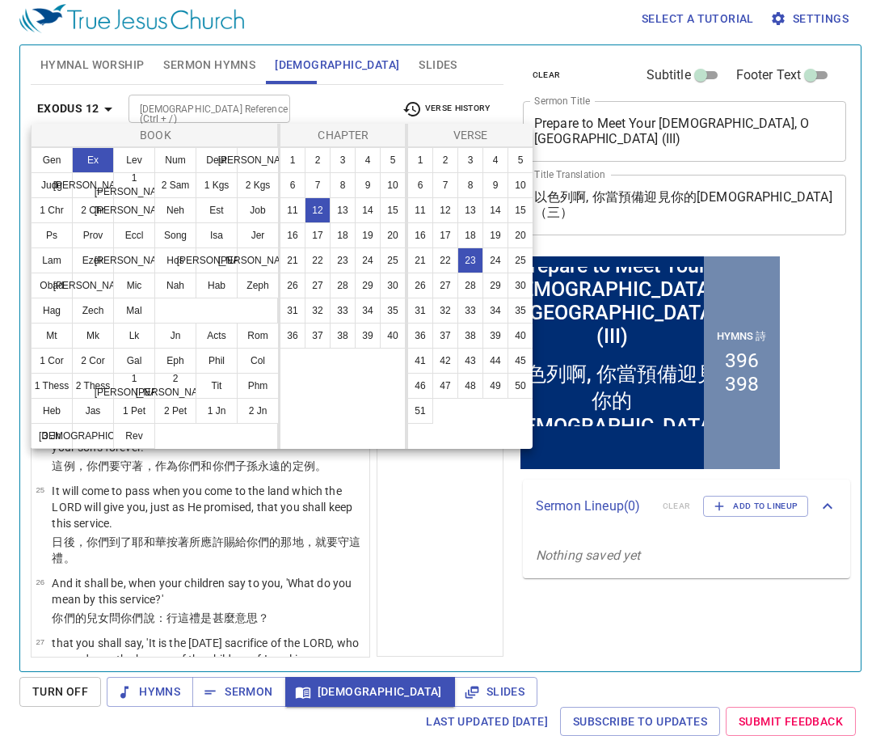
click at [467, 103] on div at bounding box center [446, 368] width 893 height 736
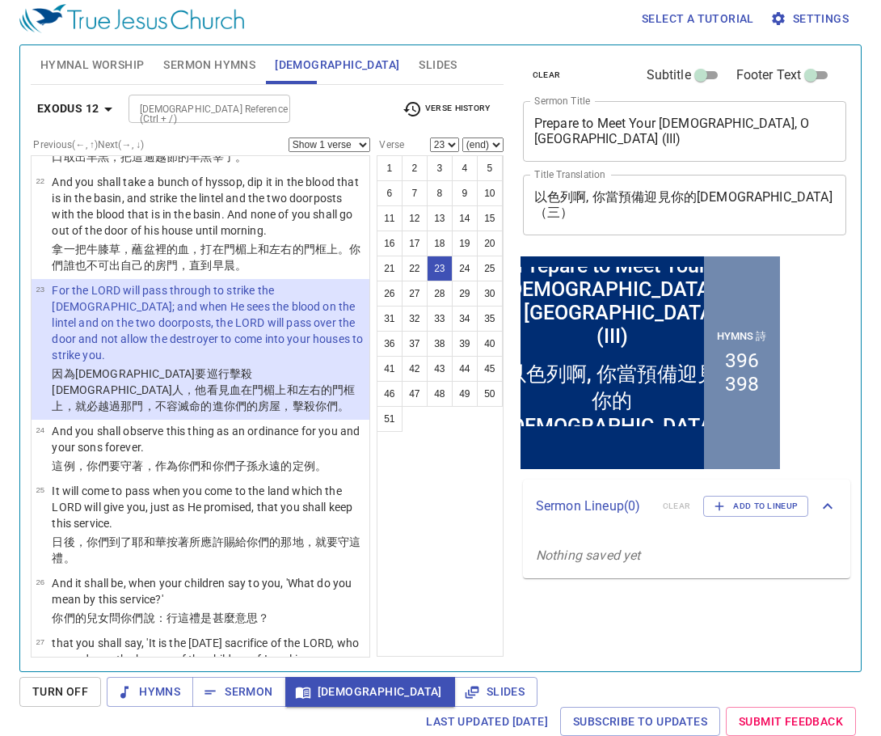
click at [438, 108] on span "Verse History" at bounding box center [446, 108] width 87 height 19
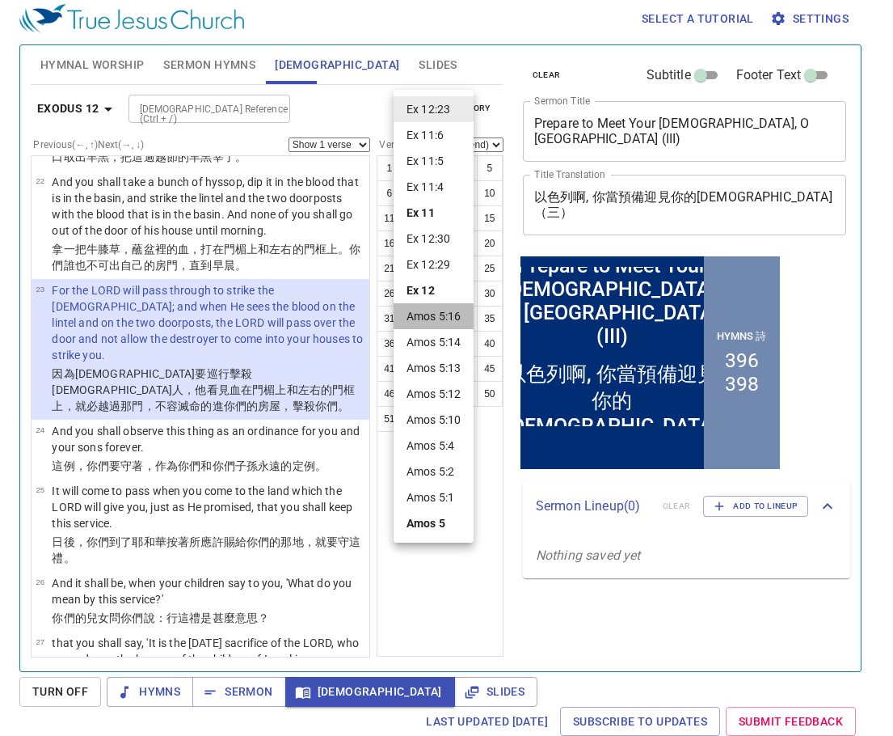
click at [449, 304] on li "Amos 5:16" at bounding box center [434, 316] width 80 height 26
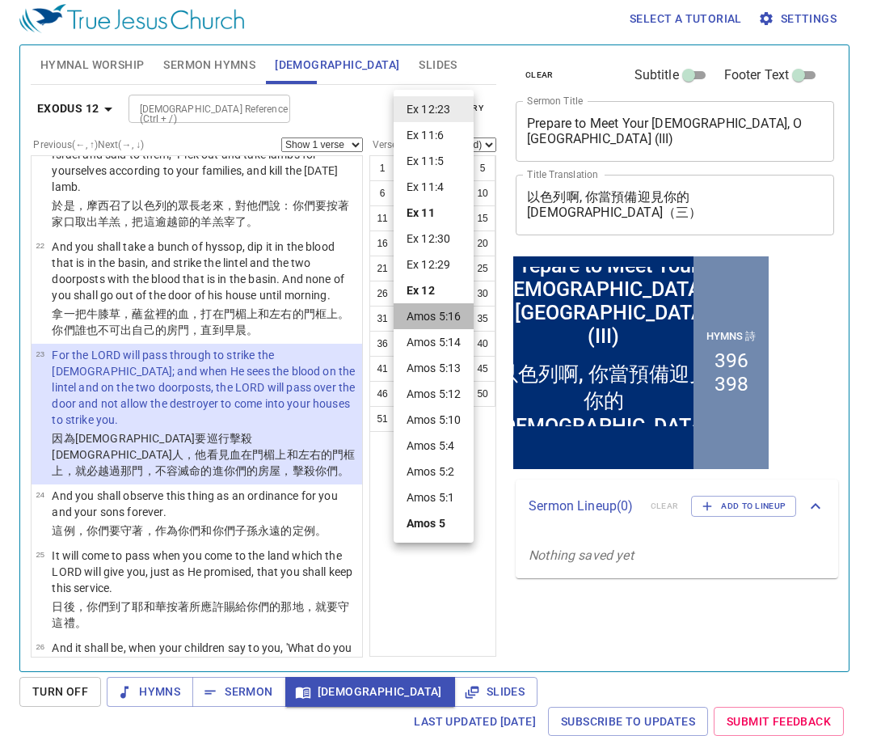
scroll to position [1040, 0]
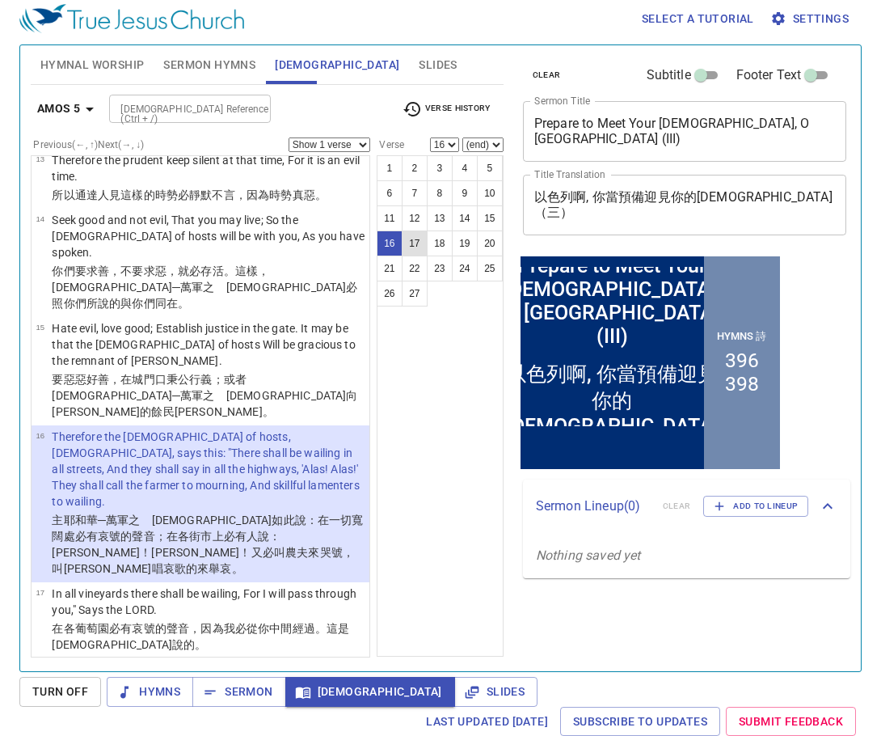
click at [424, 242] on button "17" at bounding box center [415, 243] width 26 height 26
select select "17"
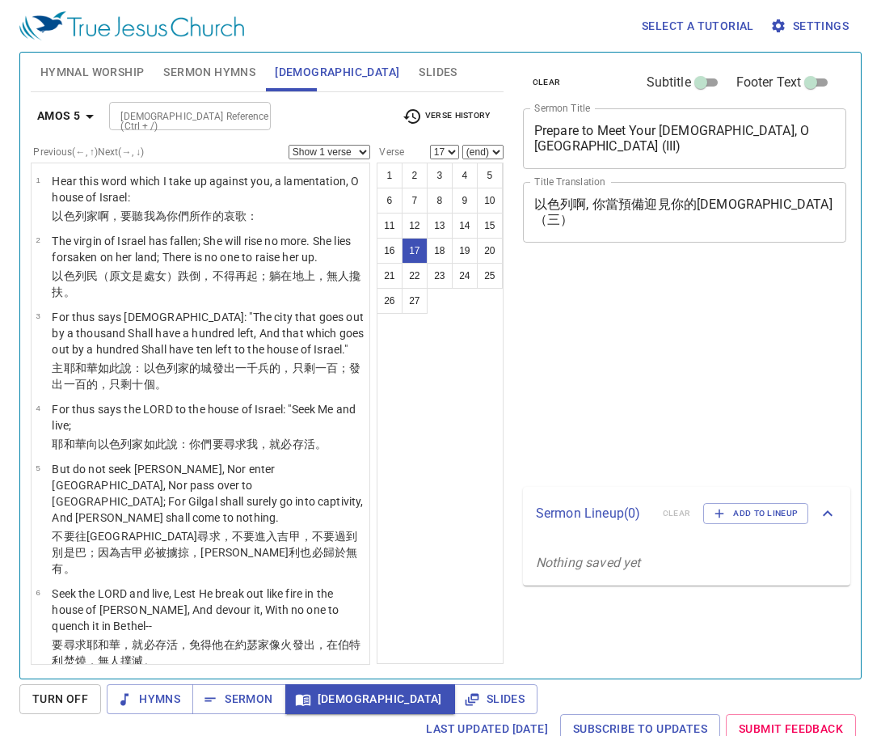
select select "17"
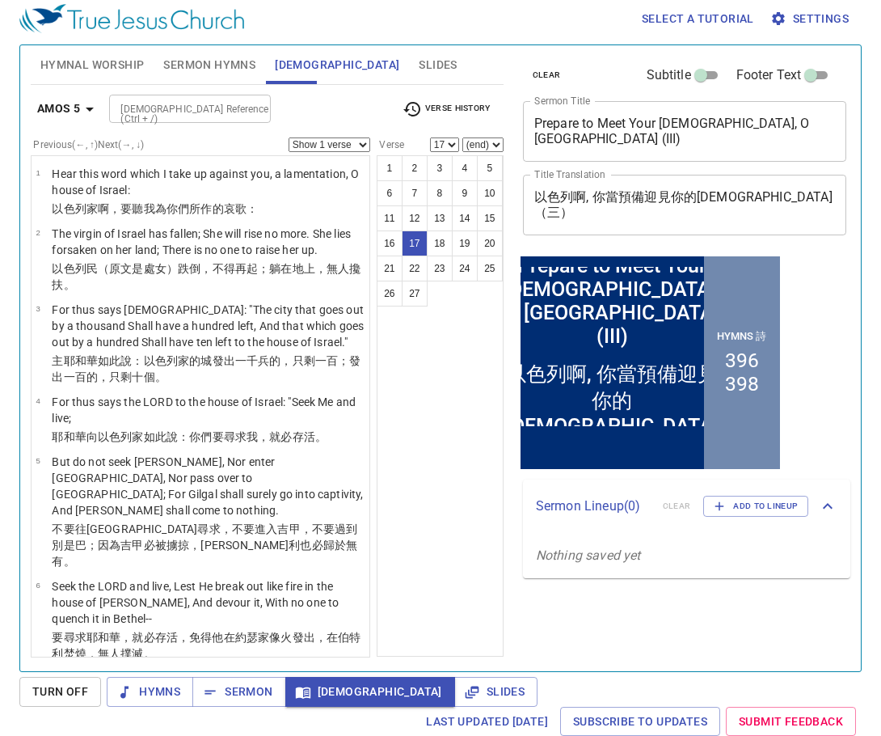
scroll to position [1040, 0]
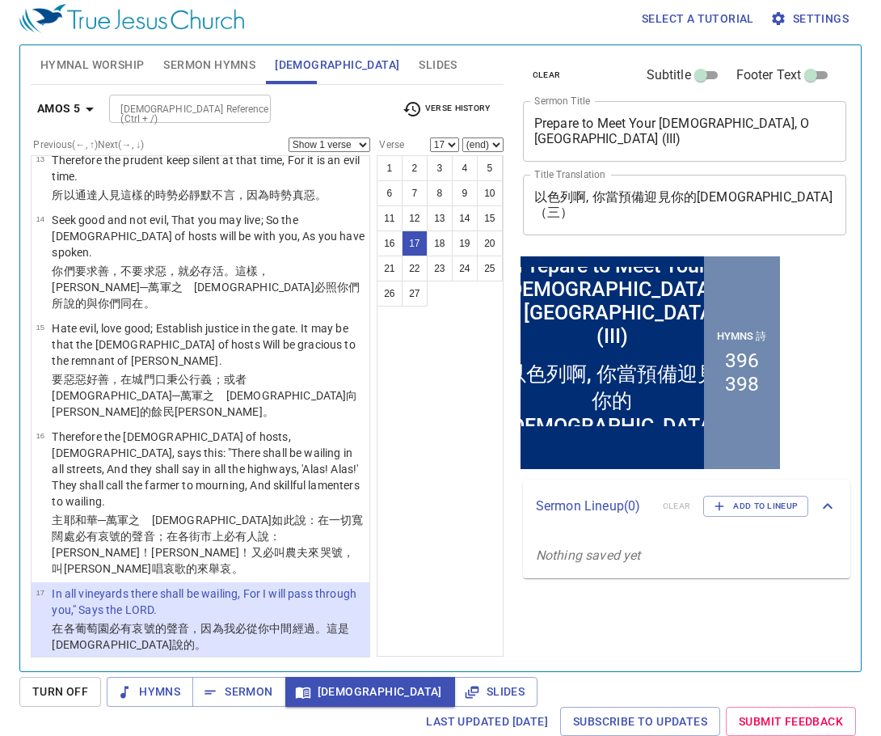
click at [442, 366] on div "1 2 3 4 5 6 7 8 9 10 11 12 13 14 15 16 17 18 19 20 21 22 23 24 25 26 27" at bounding box center [440, 405] width 127 height 501
click at [239, 703] on button "Sermon" at bounding box center [238, 692] width 93 height 30
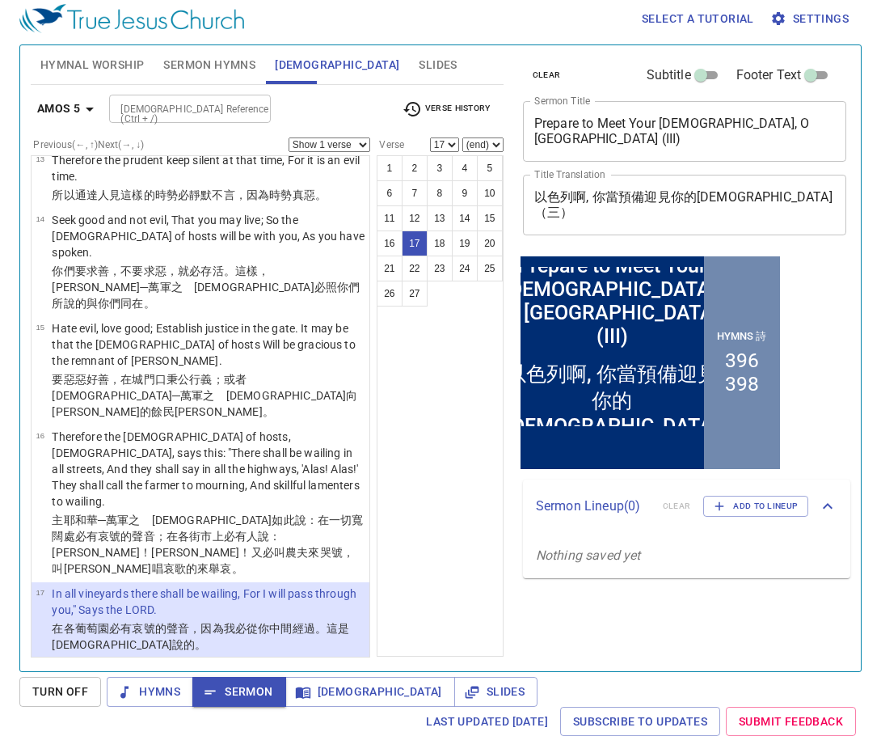
click at [824, 577] on p "Nothing saved yet" at bounding box center [686, 555] width 327 height 45
click at [462, 559] on div "1 2 3 4 5 6 7 8 9 10 11 12 13 14 15 16 17 18 19 20 21 22 23 24 25 26 27" at bounding box center [440, 405] width 127 height 501
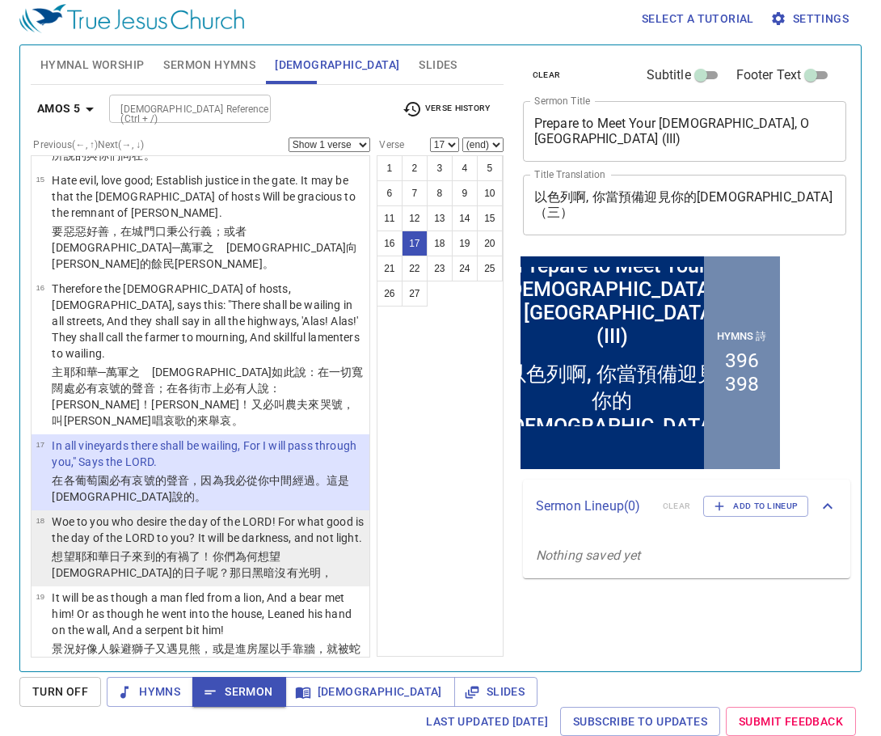
scroll to position [1201, 0]
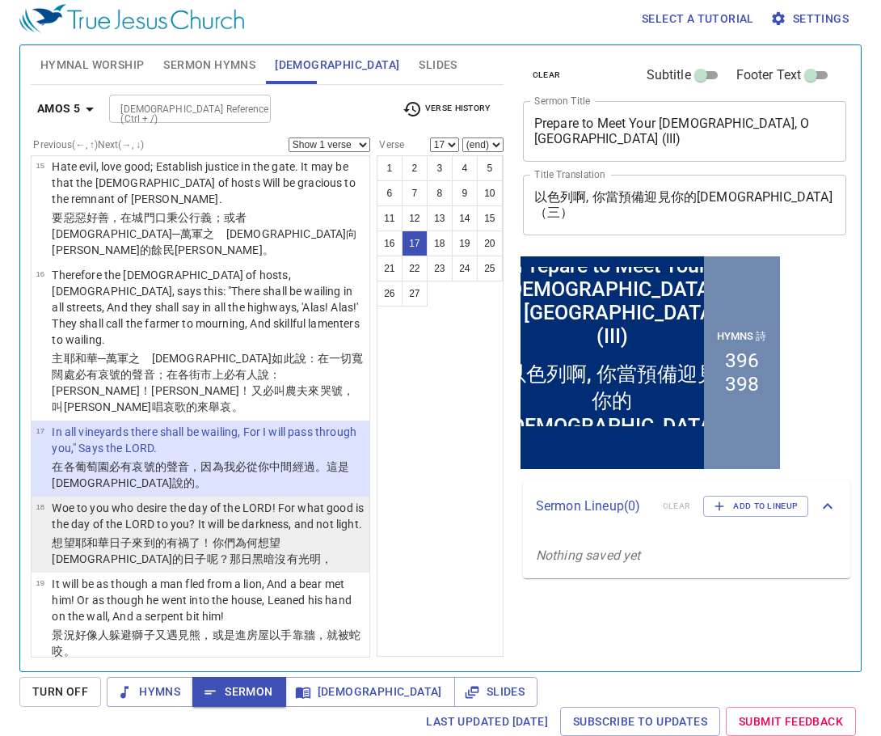
click at [264, 500] on p "Woe to you who desire the day of the LORD! For what good is the day of the LORD…" at bounding box center [208, 516] width 313 height 32
select select "18"
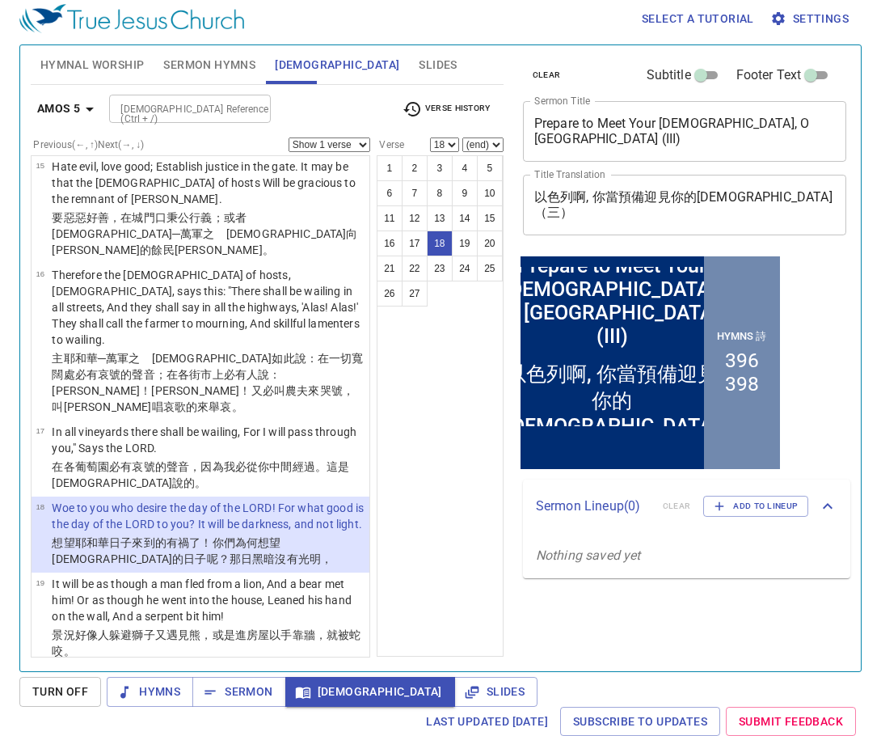
click at [426, 359] on div "1 2 3 4 5 6 7 8 9 10 11 12 13 14 15 16 17 18 19 20 21 22 23 24 25 26 27" at bounding box center [440, 405] width 127 height 501
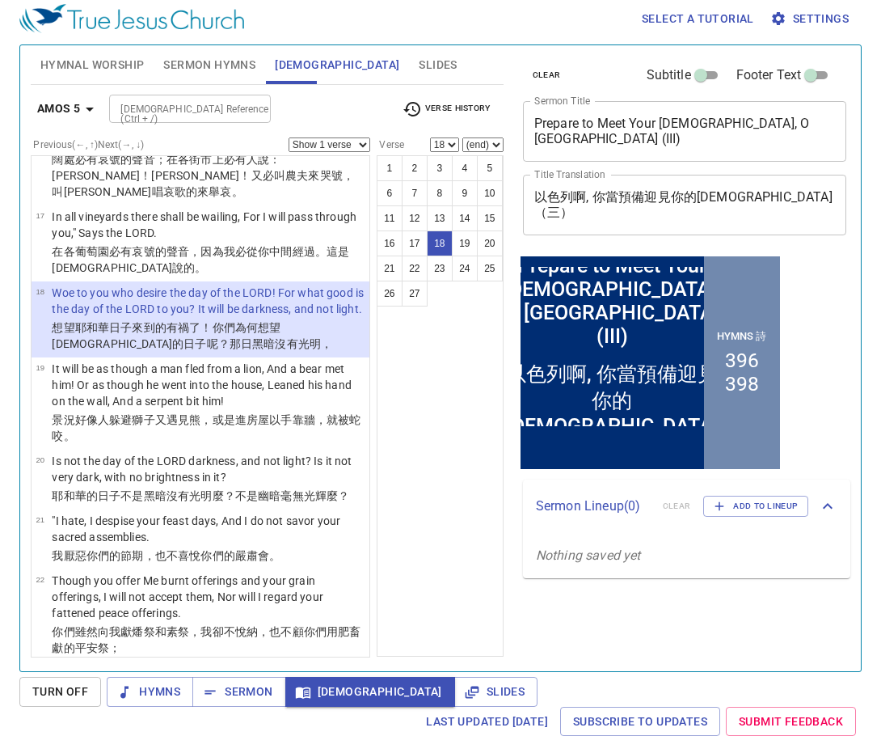
scroll to position [1444, 0]
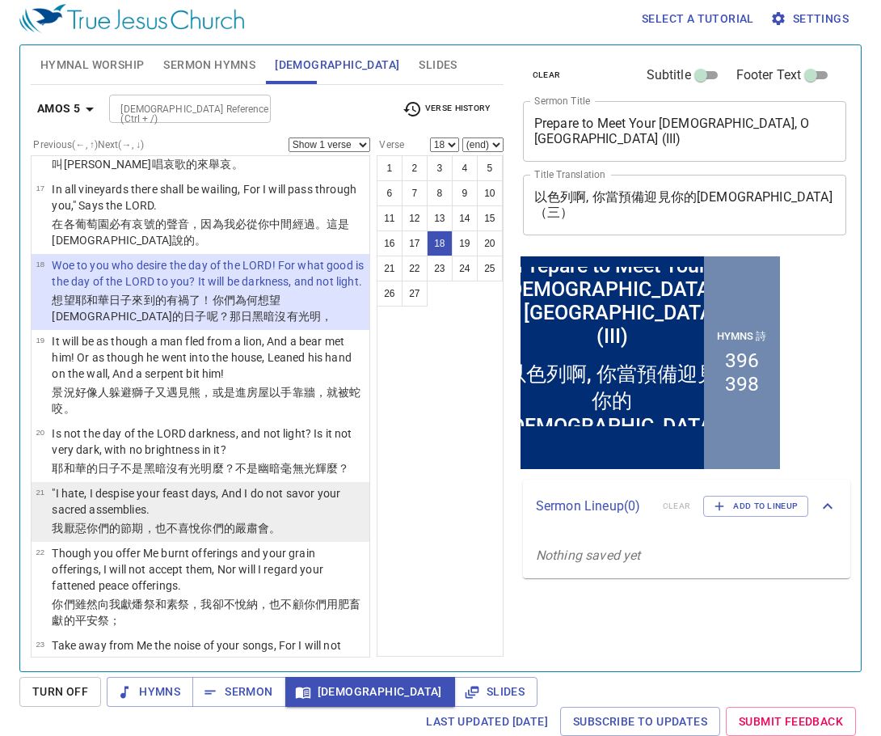
click at [249, 521] on wh7306 "你們的嚴肅會 。" at bounding box center [241, 527] width 80 height 13
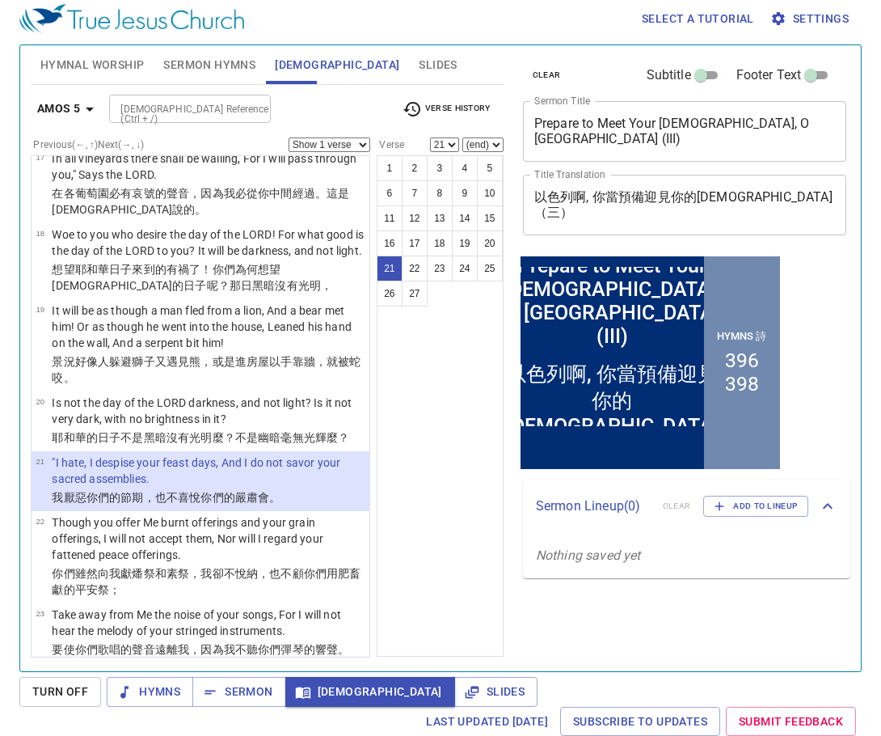
scroll to position [1436, 0]
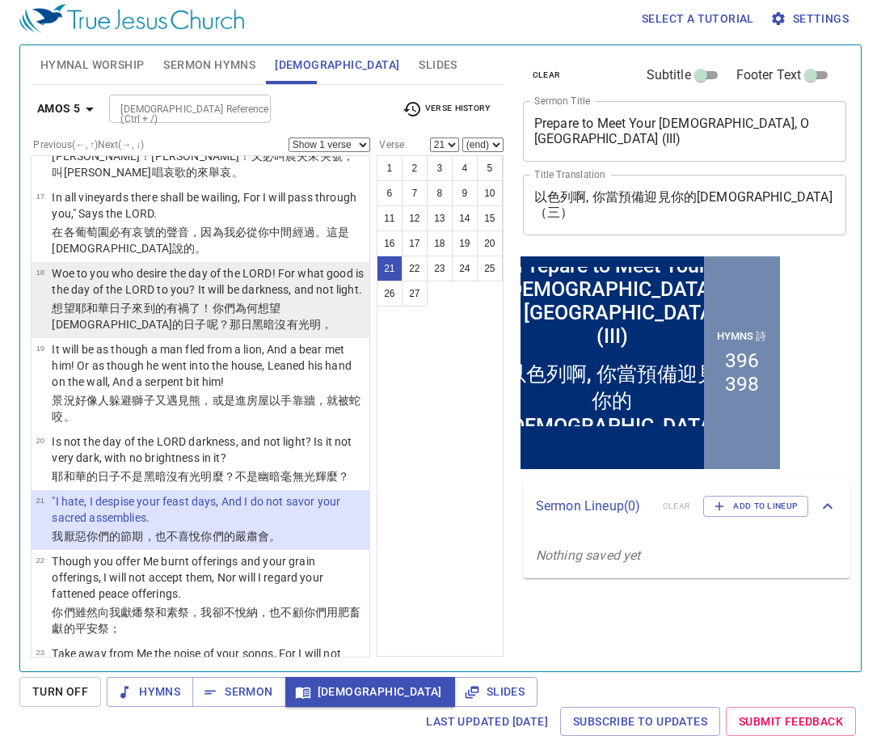
click at [298, 300] on p "想望 耶和華 日子 來到的有禍了 ！你們為何 想望耶和華 的日子 呢？那日黑暗 沒有光明 ，" at bounding box center [208, 316] width 313 height 32
select select "18"
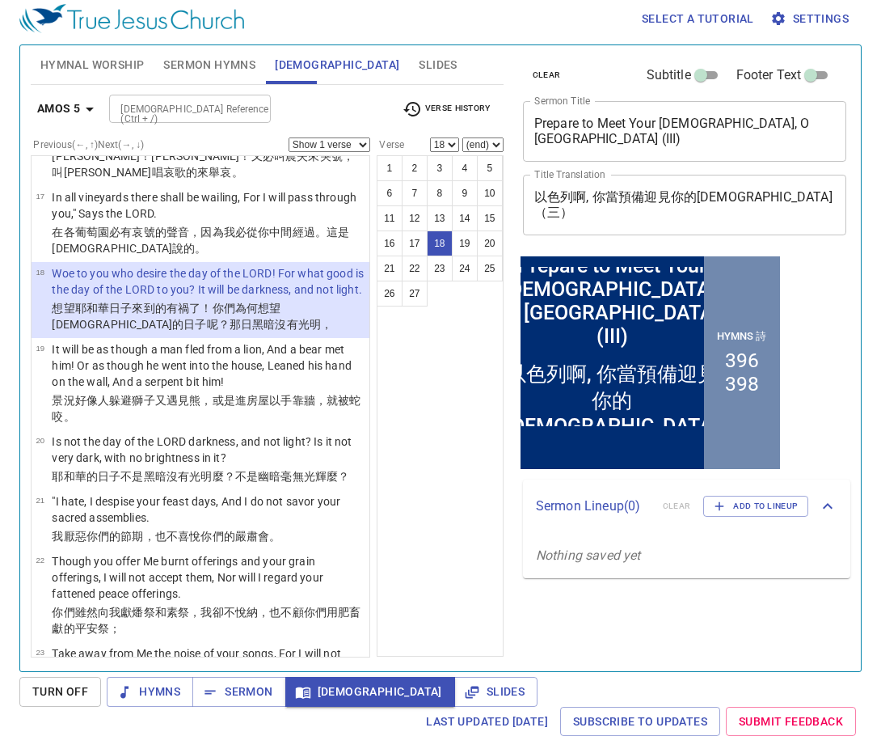
scroll to position [1224, 0]
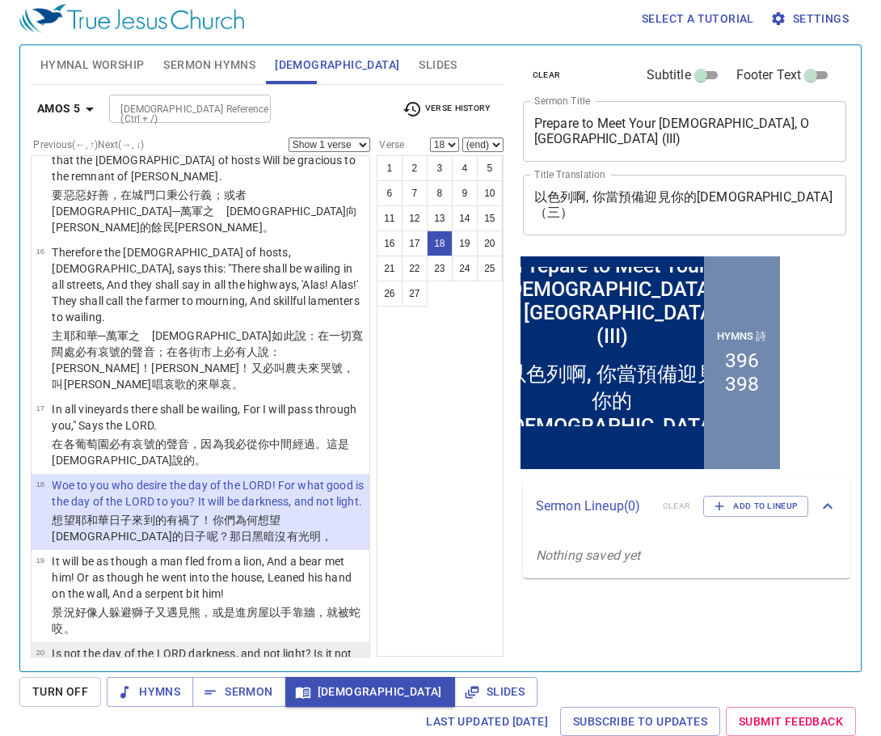
click at [295, 645] on p "Is not the day of the LORD darkness, and not light? Is it not very dark, with n…" at bounding box center [208, 661] width 313 height 32
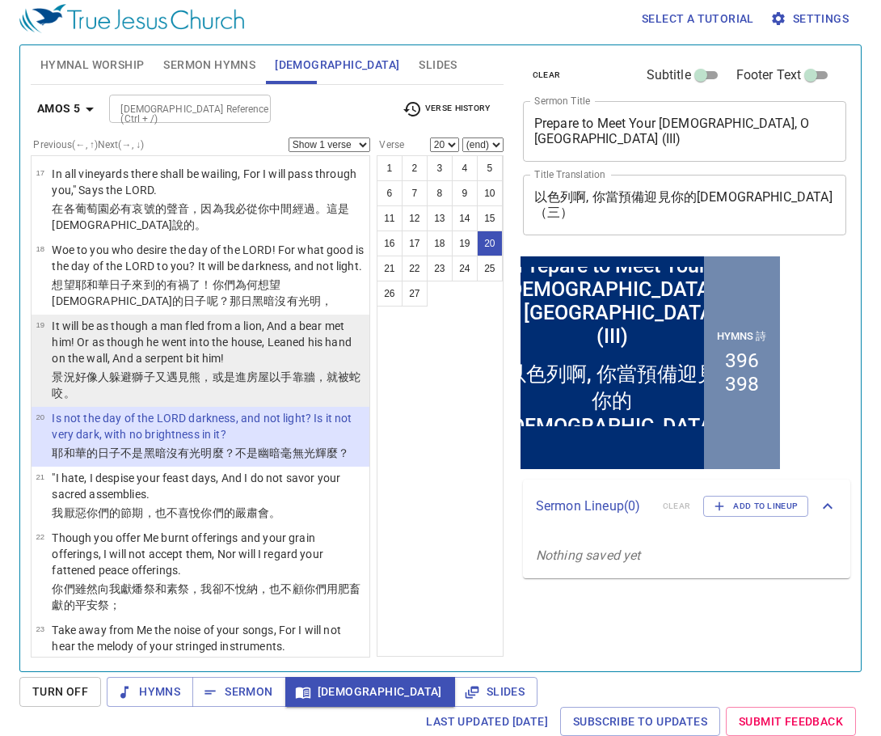
scroll to position [1467, 0]
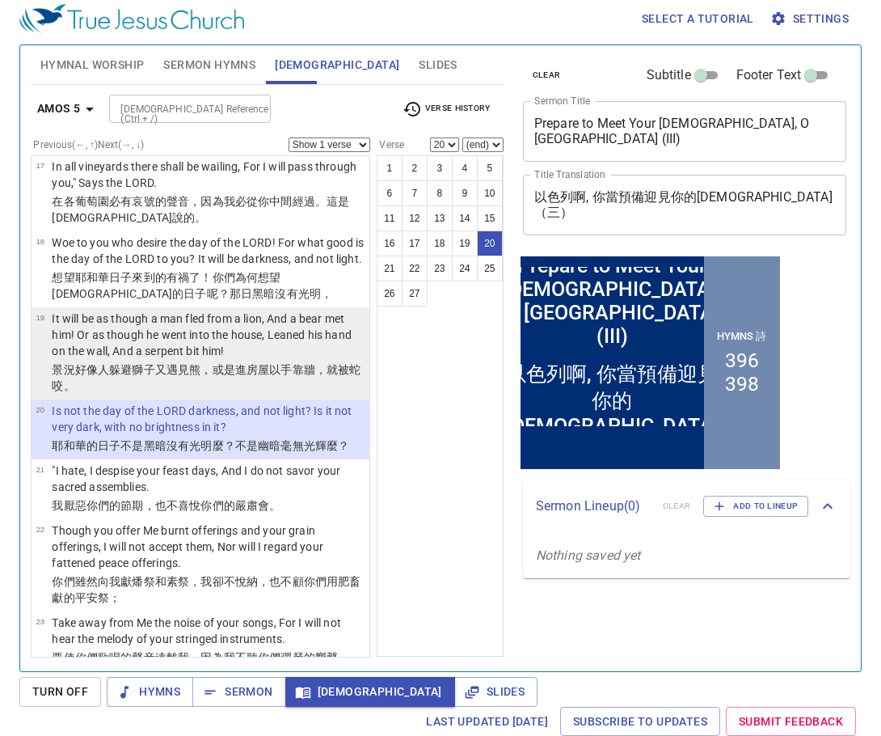
click at [286, 363] on wh1004 "以手 靠 牆 ，就被蛇 咬 。" at bounding box center [206, 377] width 309 height 29
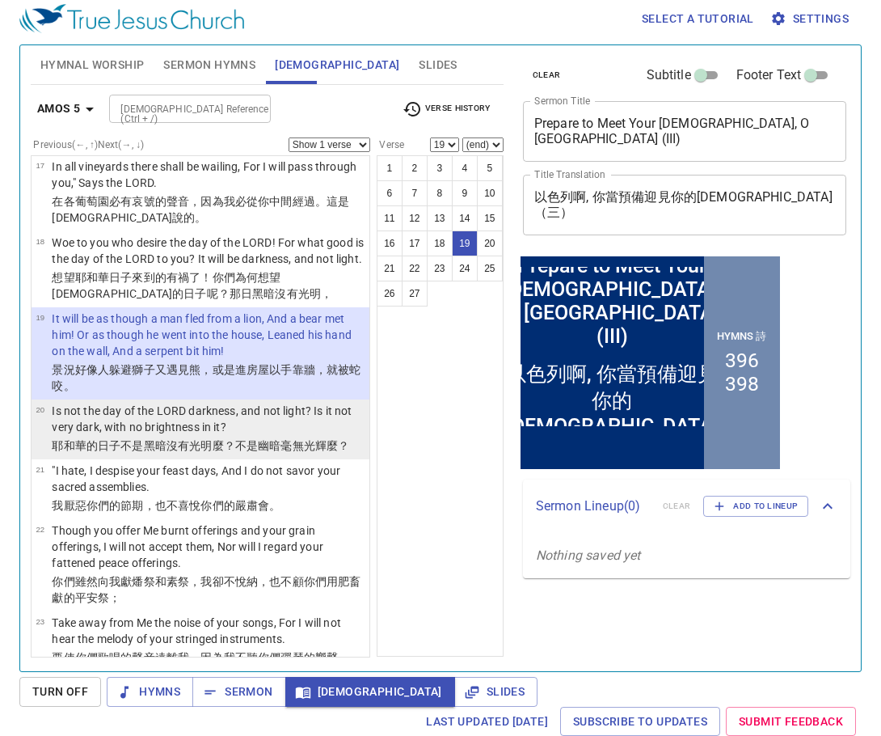
click at [261, 403] on p "Is not the day of the LORD darkness, and not light? Is it not very dark, with n…" at bounding box center [208, 419] width 313 height 32
select select "20"
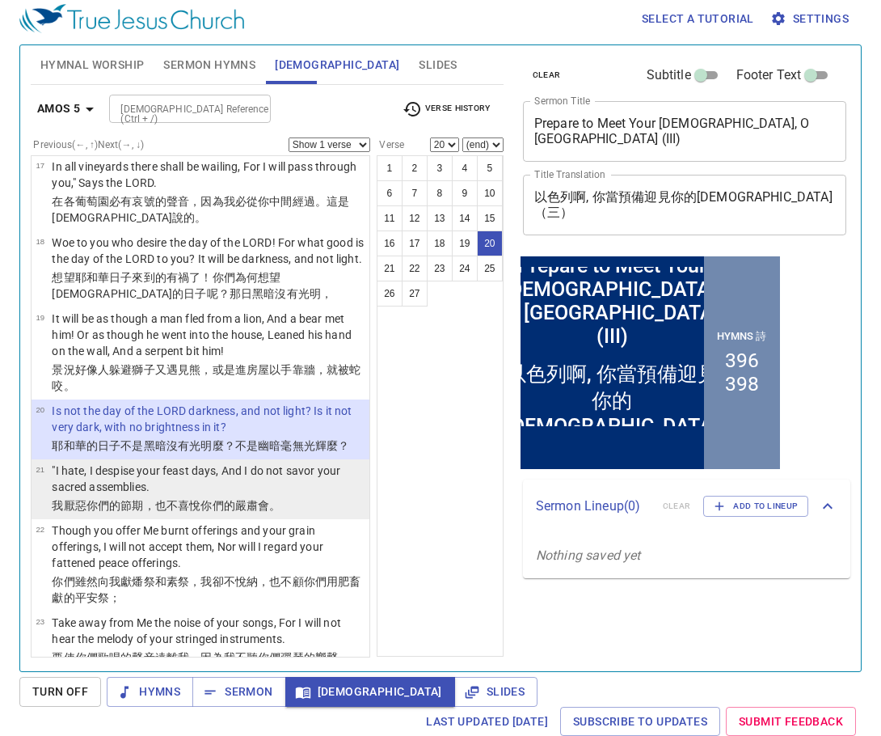
click at [259, 462] on p ""I hate, I despise your feast days, And I do not savor your sacred assemblies." at bounding box center [208, 478] width 313 height 32
select select "21"
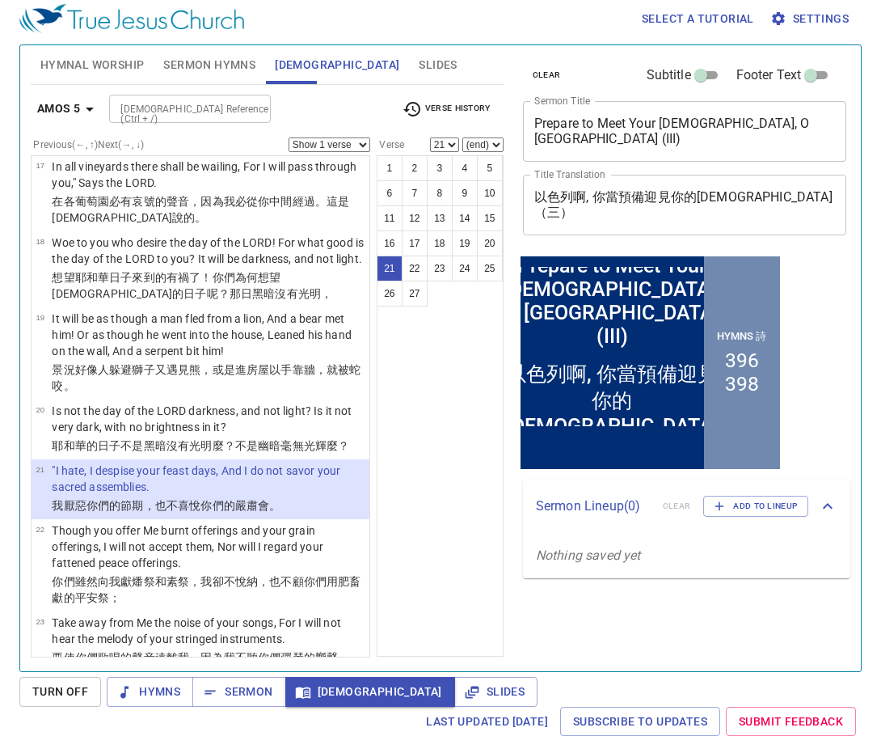
click at [438, 354] on div "1 2 3 4 5 6 7 8 9 10 11 12 13 14 15 16 17 18 19 20 21 22 23 24 25 26 27" at bounding box center [440, 405] width 127 height 501
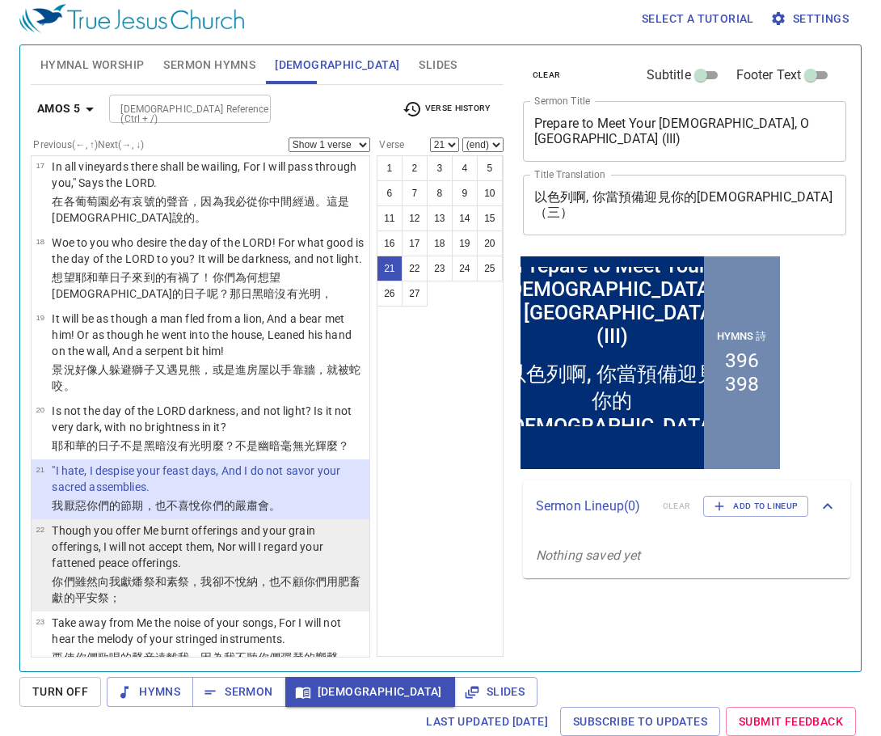
click at [249, 522] on p "Though you offer Me burnt offerings and your grain offerings, I will not accept…" at bounding box center [208, 546] width 313 height 49
select select "22"
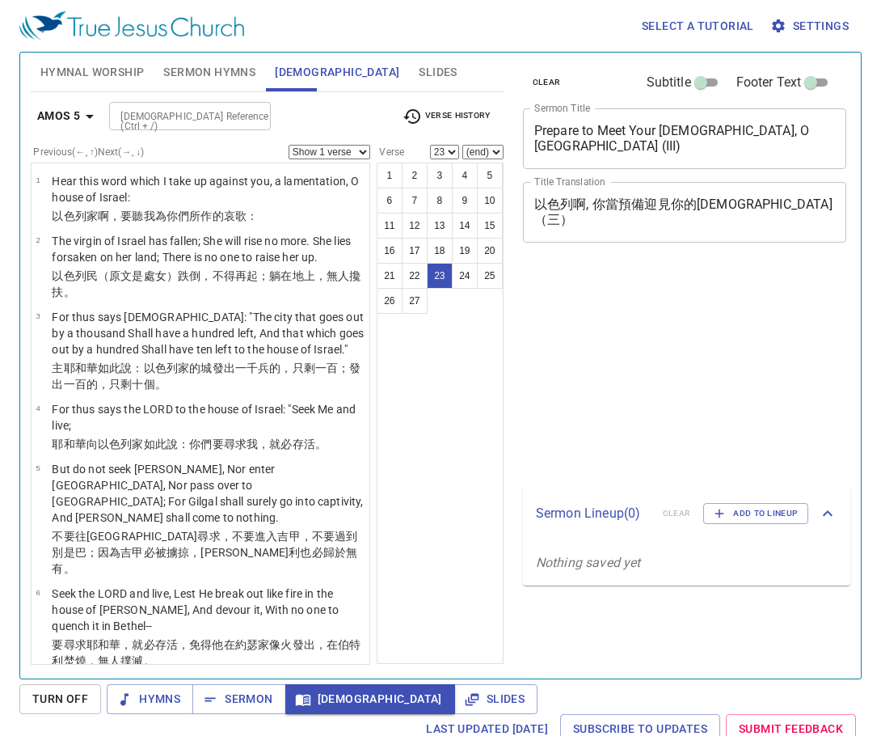
select select "23"
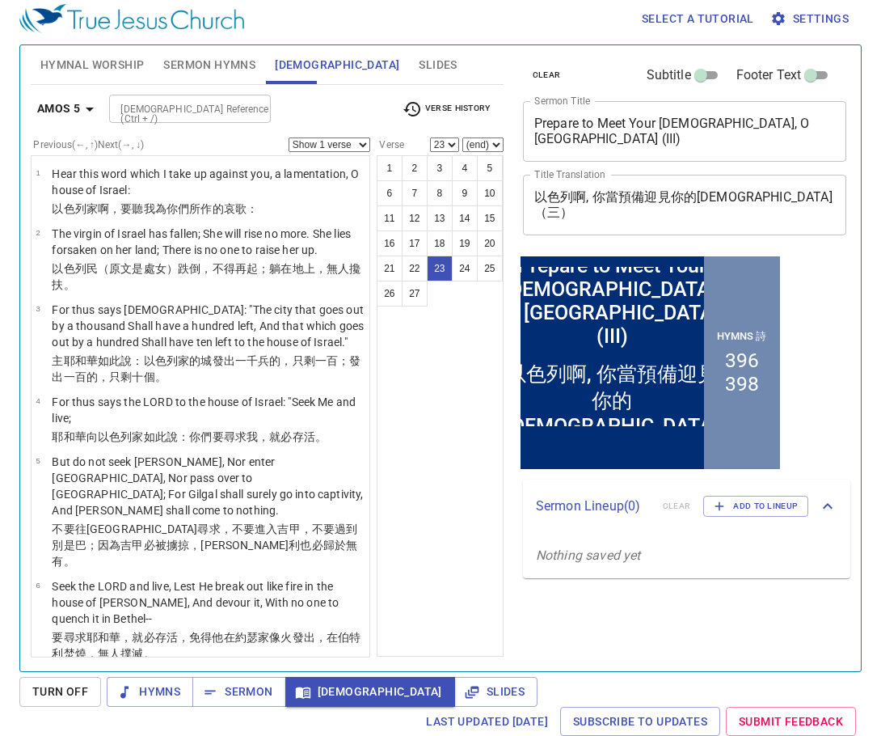
scroll to position [1467, 0]
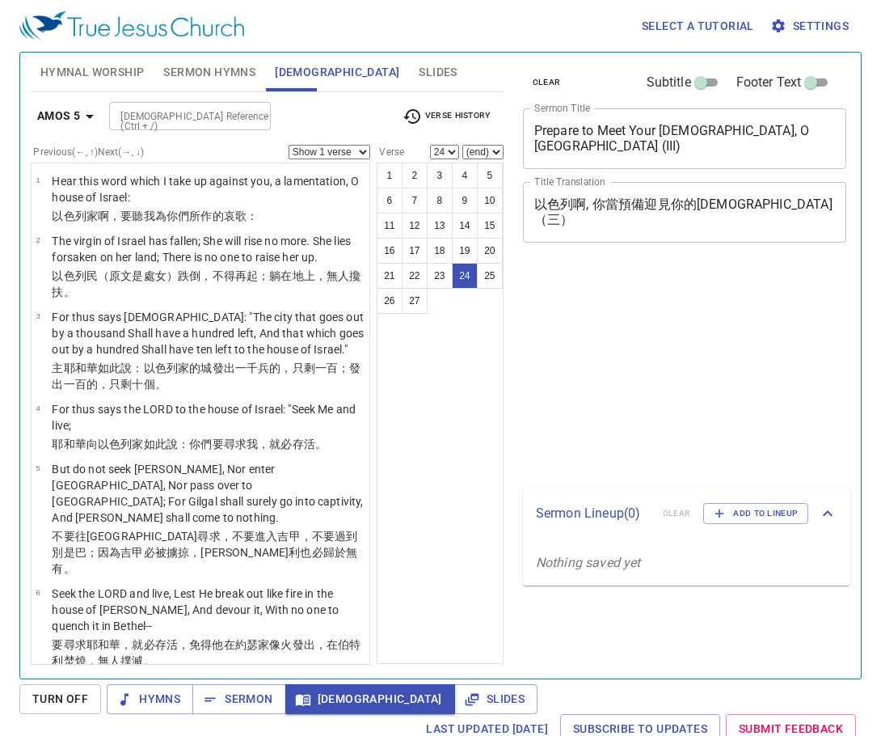
select select "24"
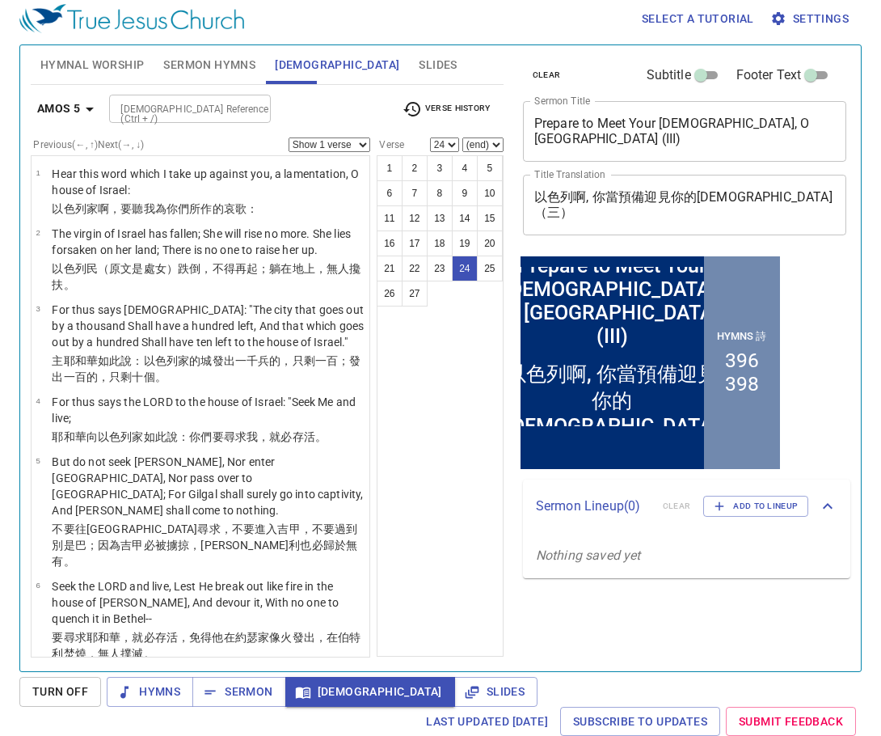
scroll to position [1678, 0]
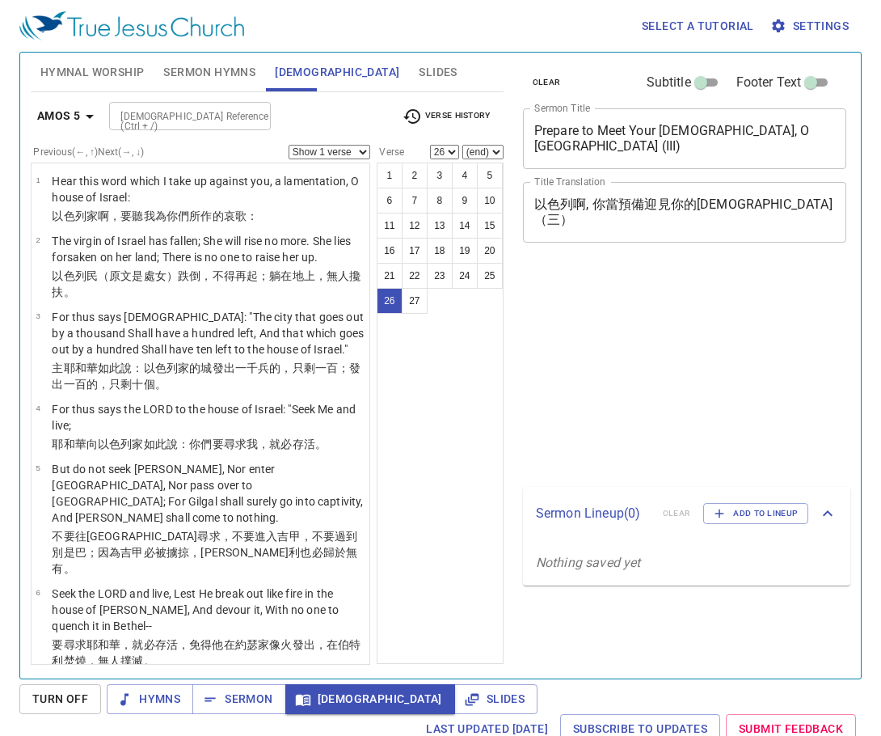
select select "26"
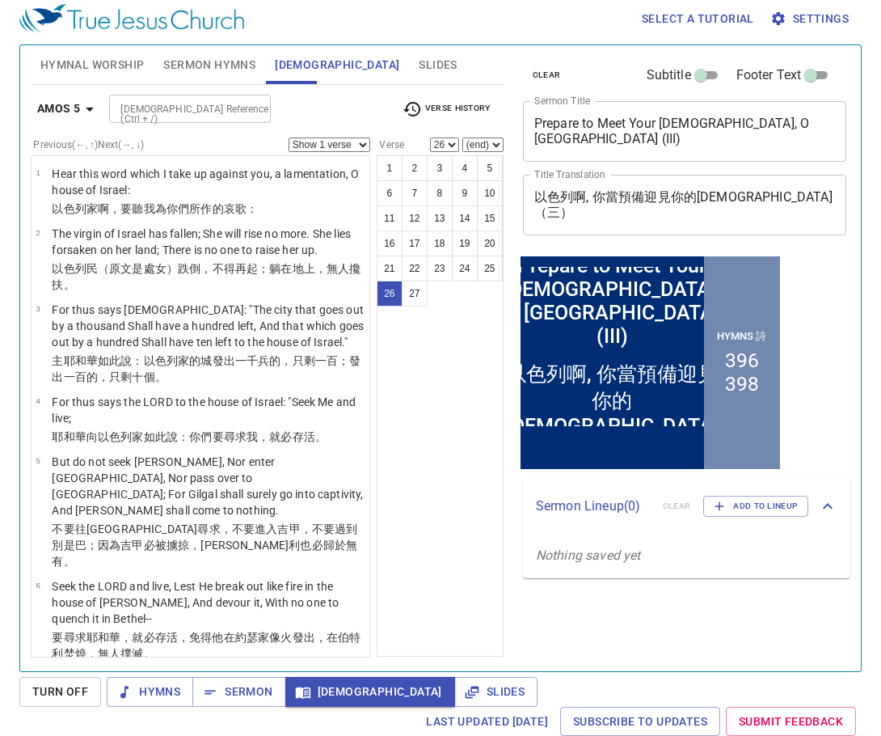
scroll to position [1678, 0]
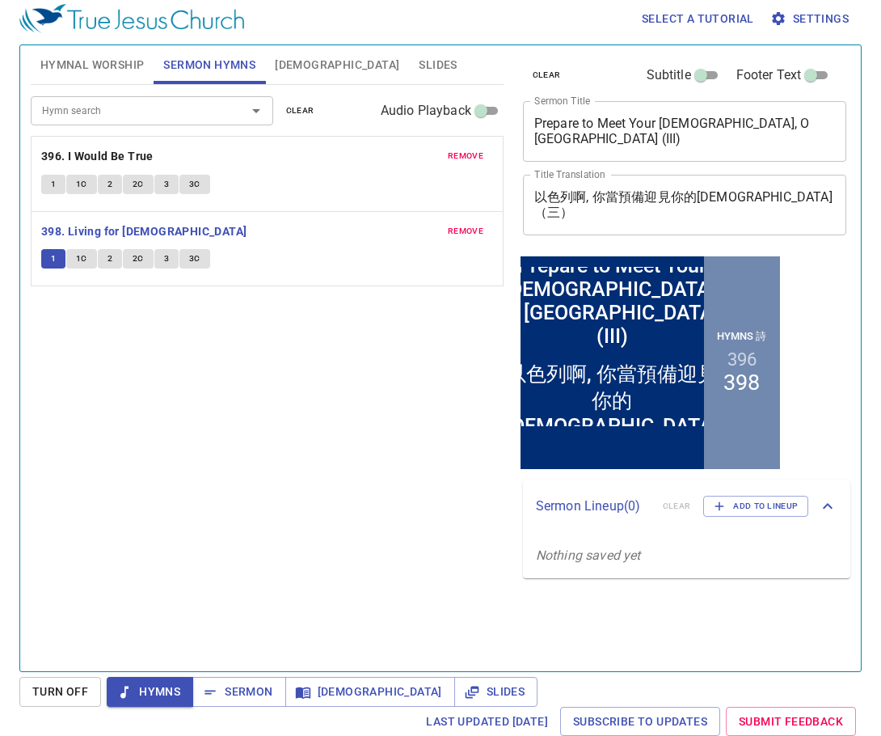
scroll to position [7, 0]
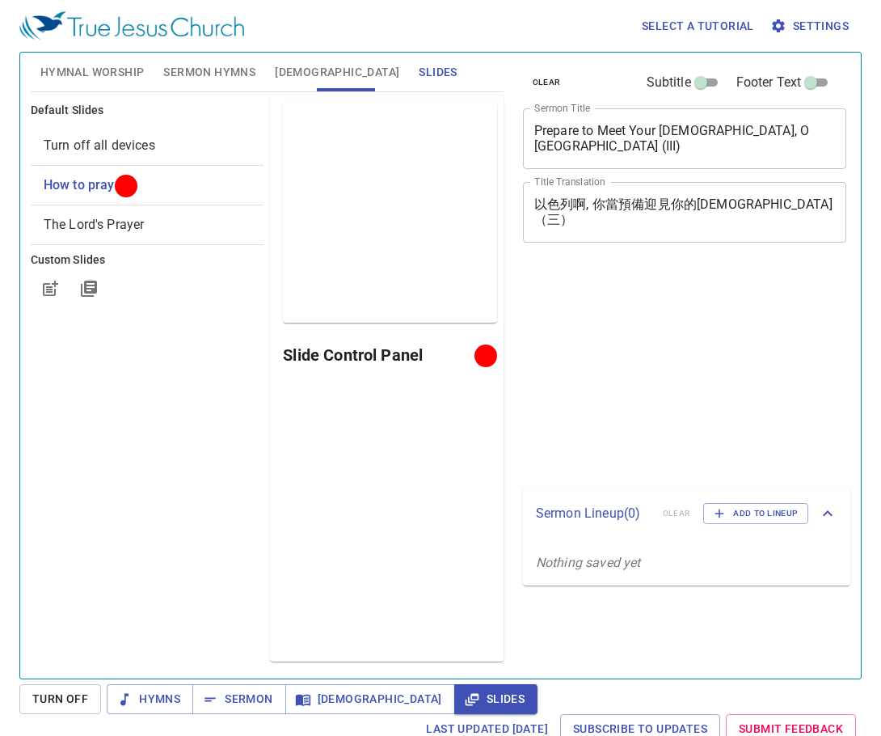
scroll to position [7, 0]
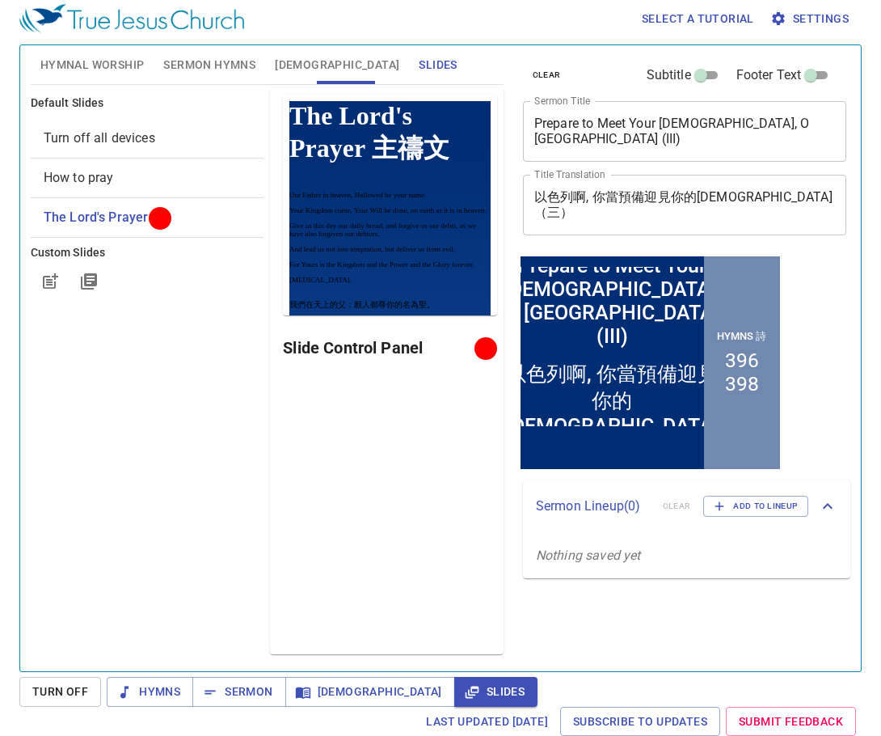
scroll to position [7, 0]
